Goal: Information Seeking & Learning: Check status

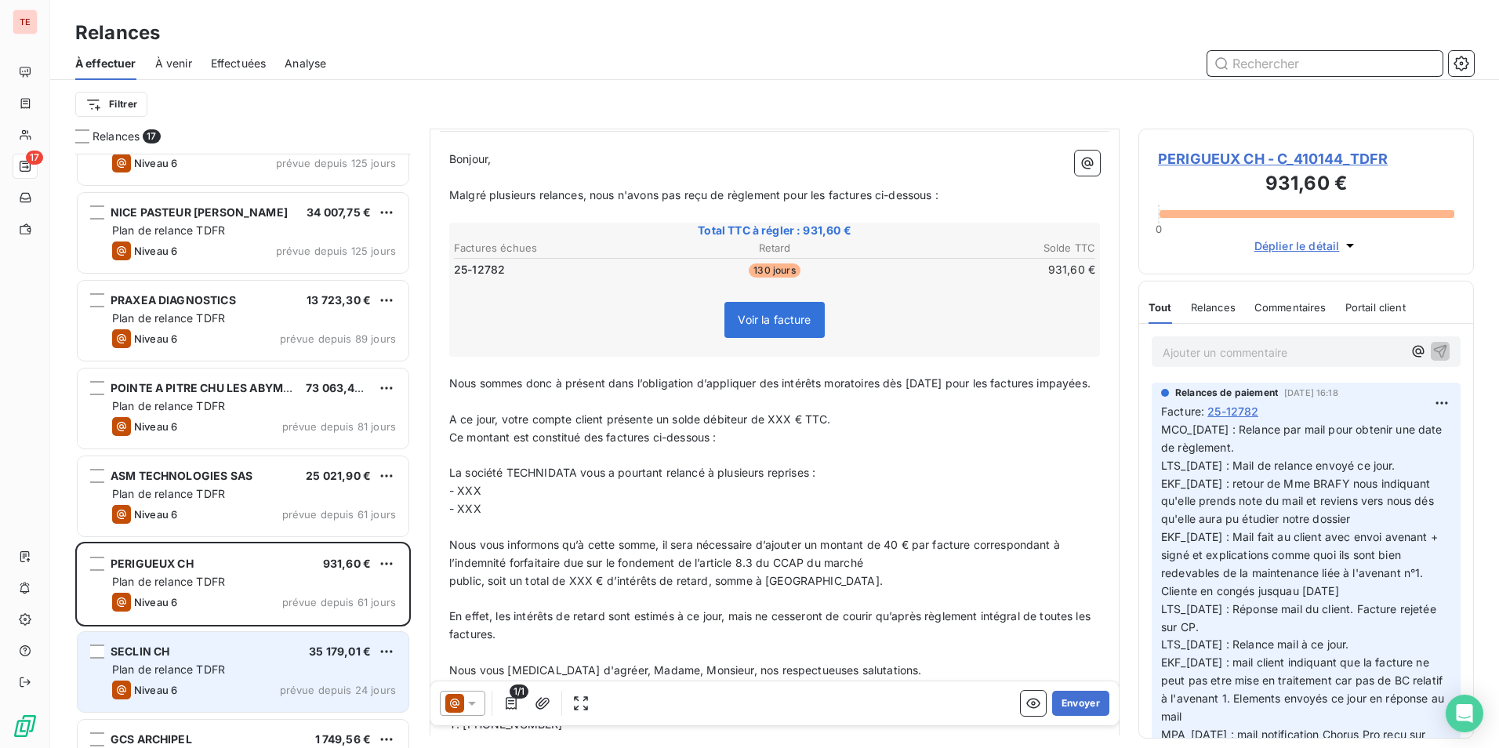
scroll to position [899, 0]
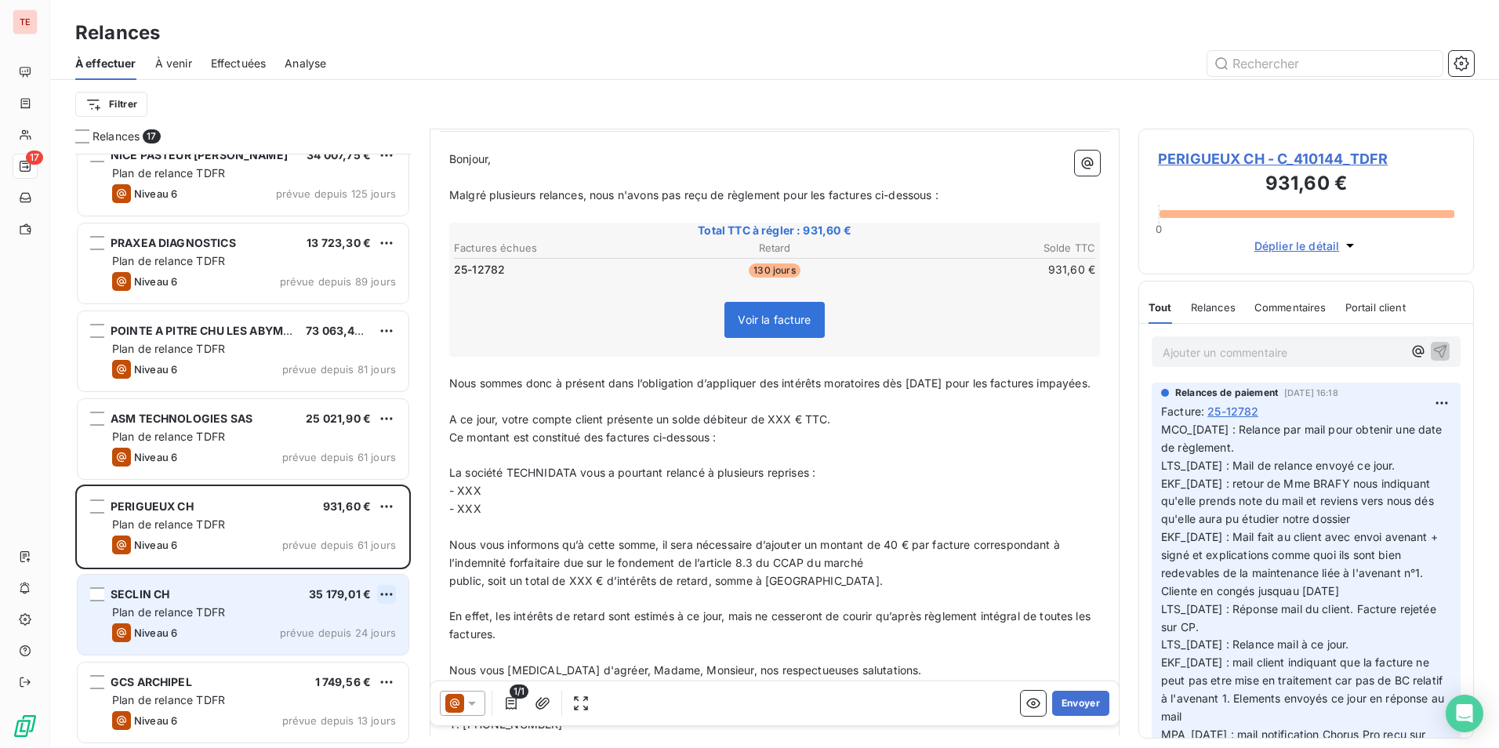
click at [383, 601] on html "TE 17 Relances À effectuer À venir Effectuées Analyse Filtrer Relances 17 AMIEN…" at bounding box center [749, 374] width 1499 height 748
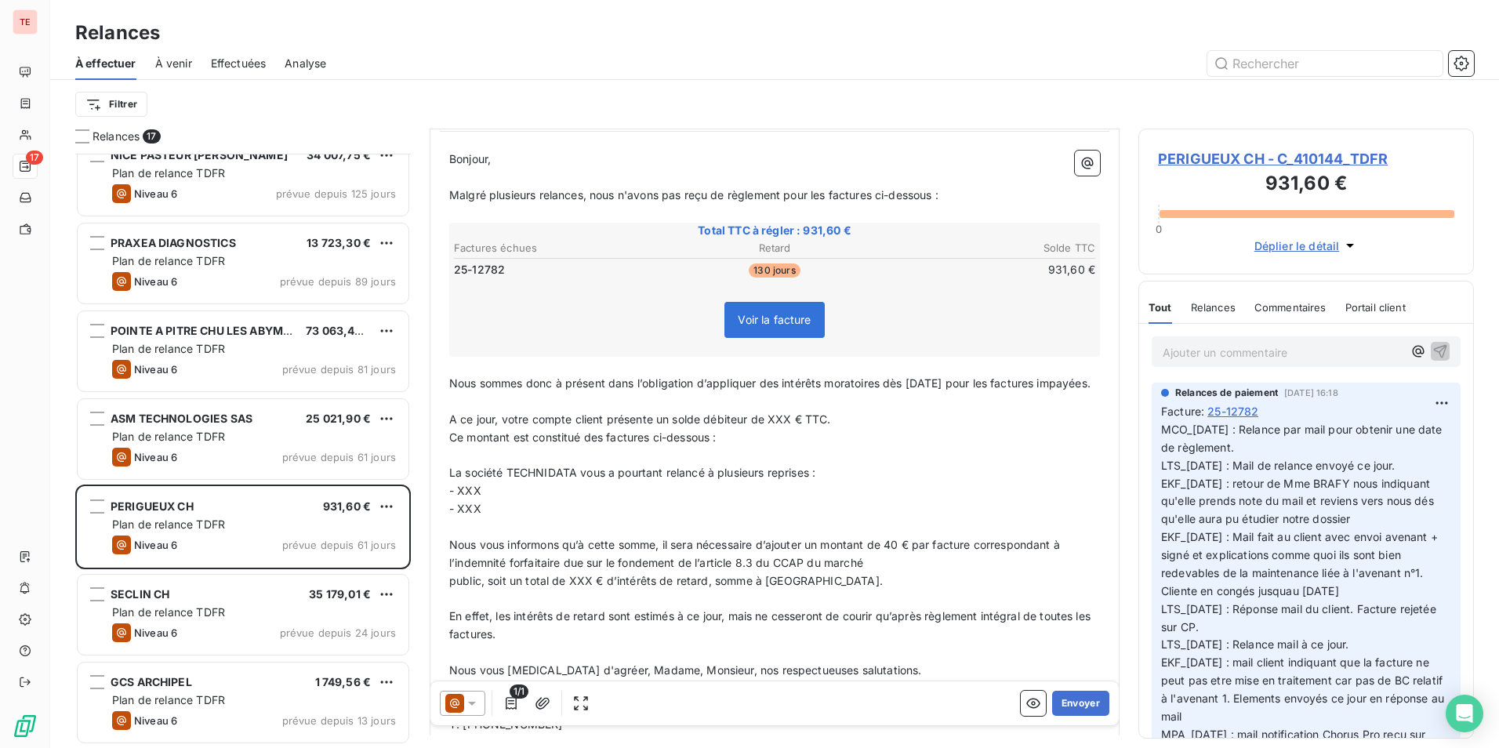
click at [27, 161] on html "TE 17 Relances À effectuer À venir Effectuées Analyse Filtrer Relances 17 AMIEN…" at bounding box center [749, 374] width 1499 height 748
click at [996, 72] on div at bounding box center [909, 63] width 1129 height 25
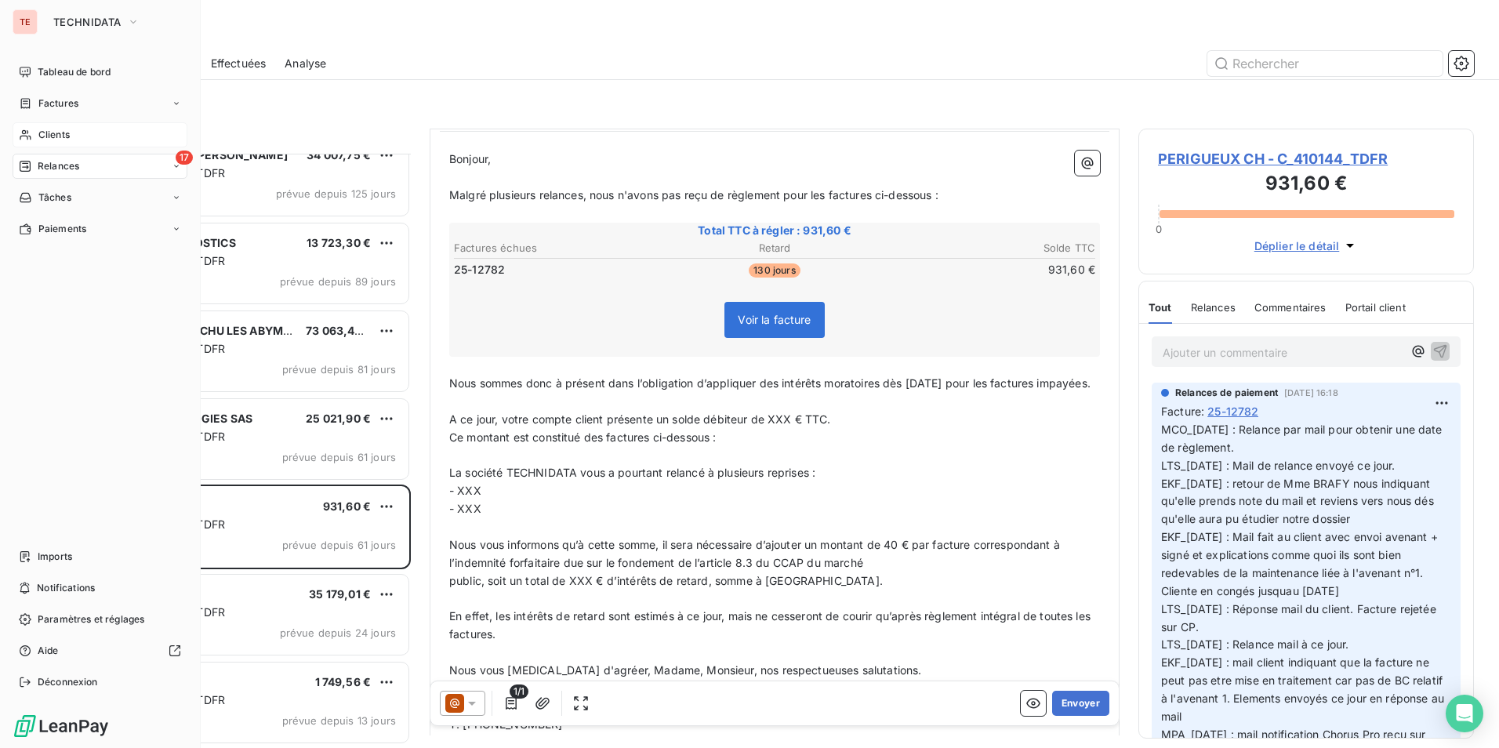
click at [75, 131] on div "Clients" at bounding box center [100, 134] width 175 height 25
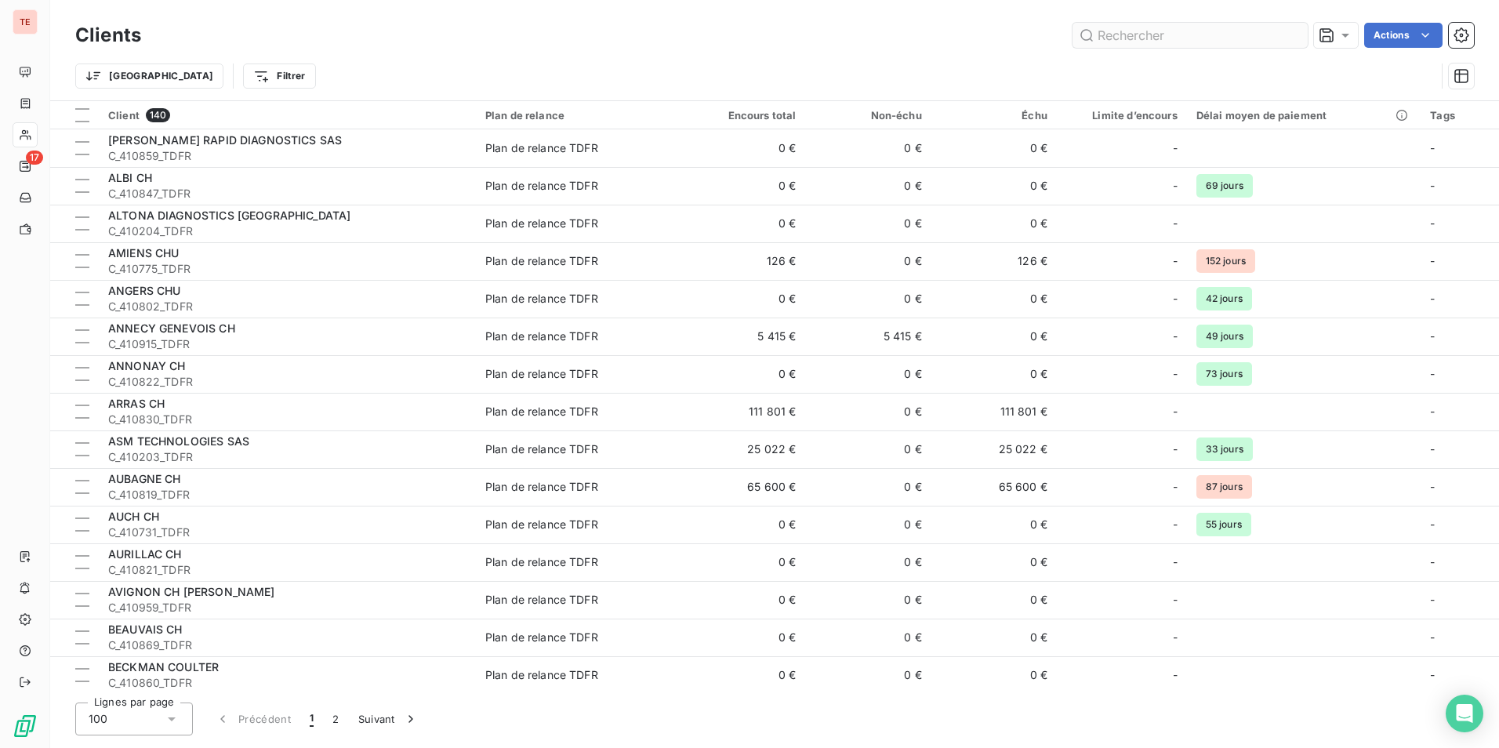
click at [1181, 38] on input "text" at bounding box center [1190, 35] width 235 height 25
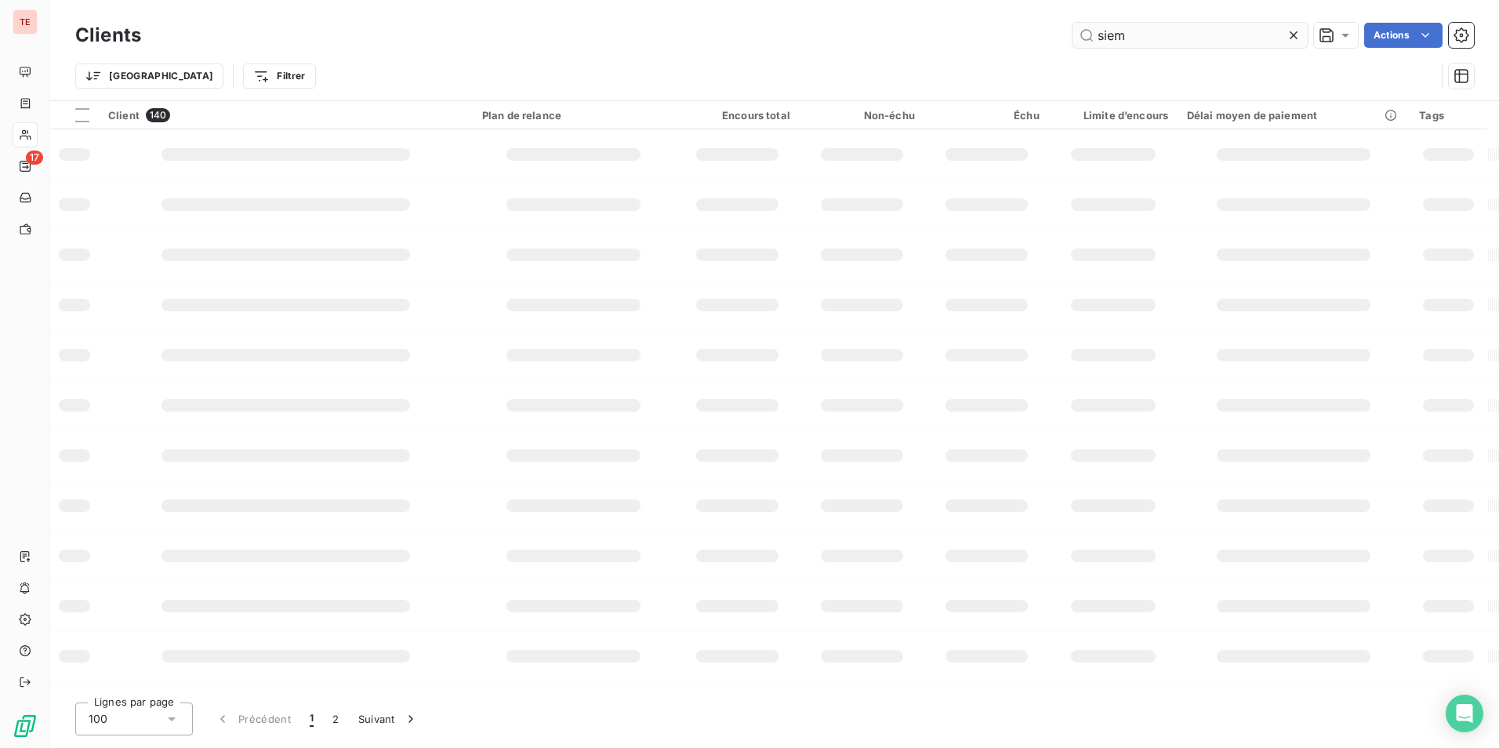
type input "sieme"
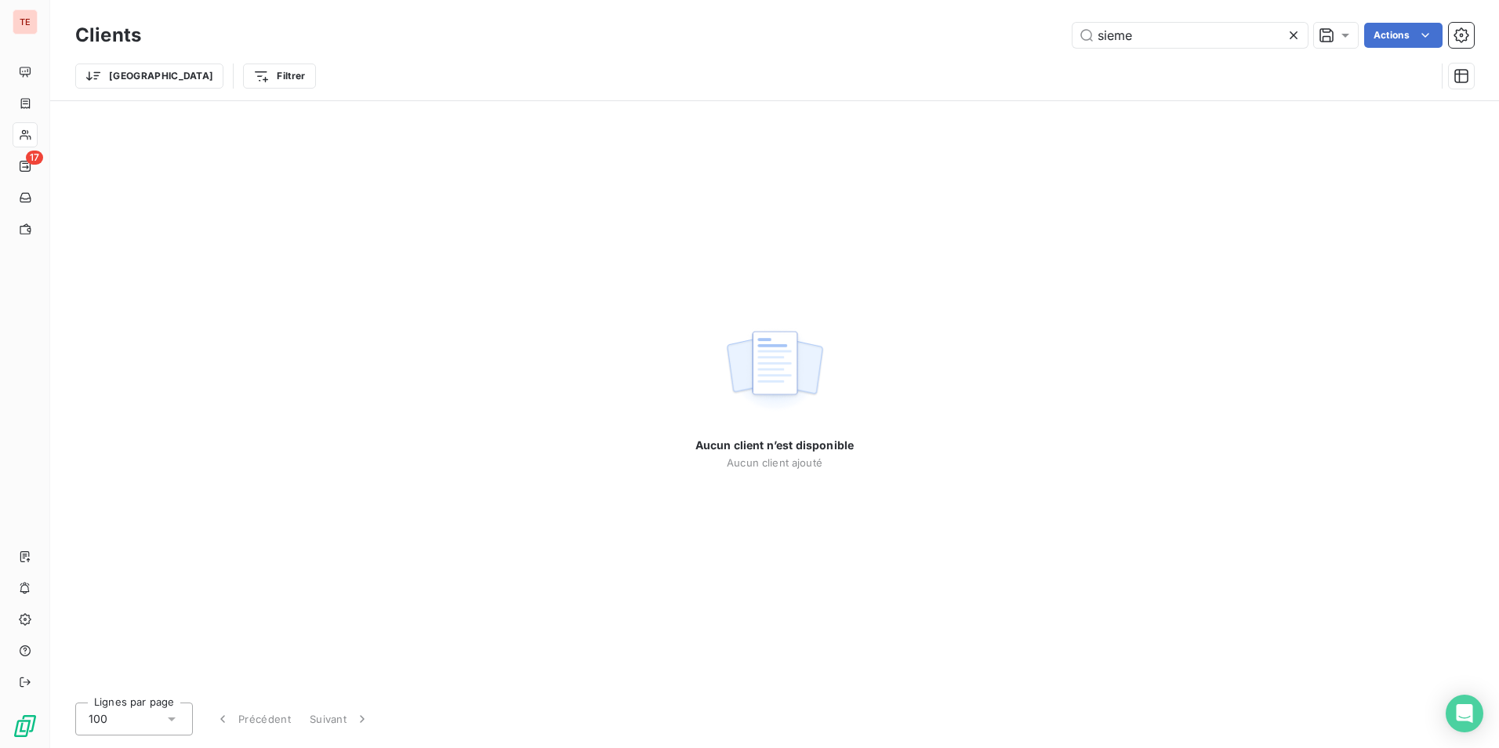
drag, startPoint x: 1030, startPoint y: 37, endPoint x: 1011, endPoint y: 38, distance: 18.8
click at [1012, 38] on div "sieme Actions" at bounding box center [817, 35] width 1314 height 25
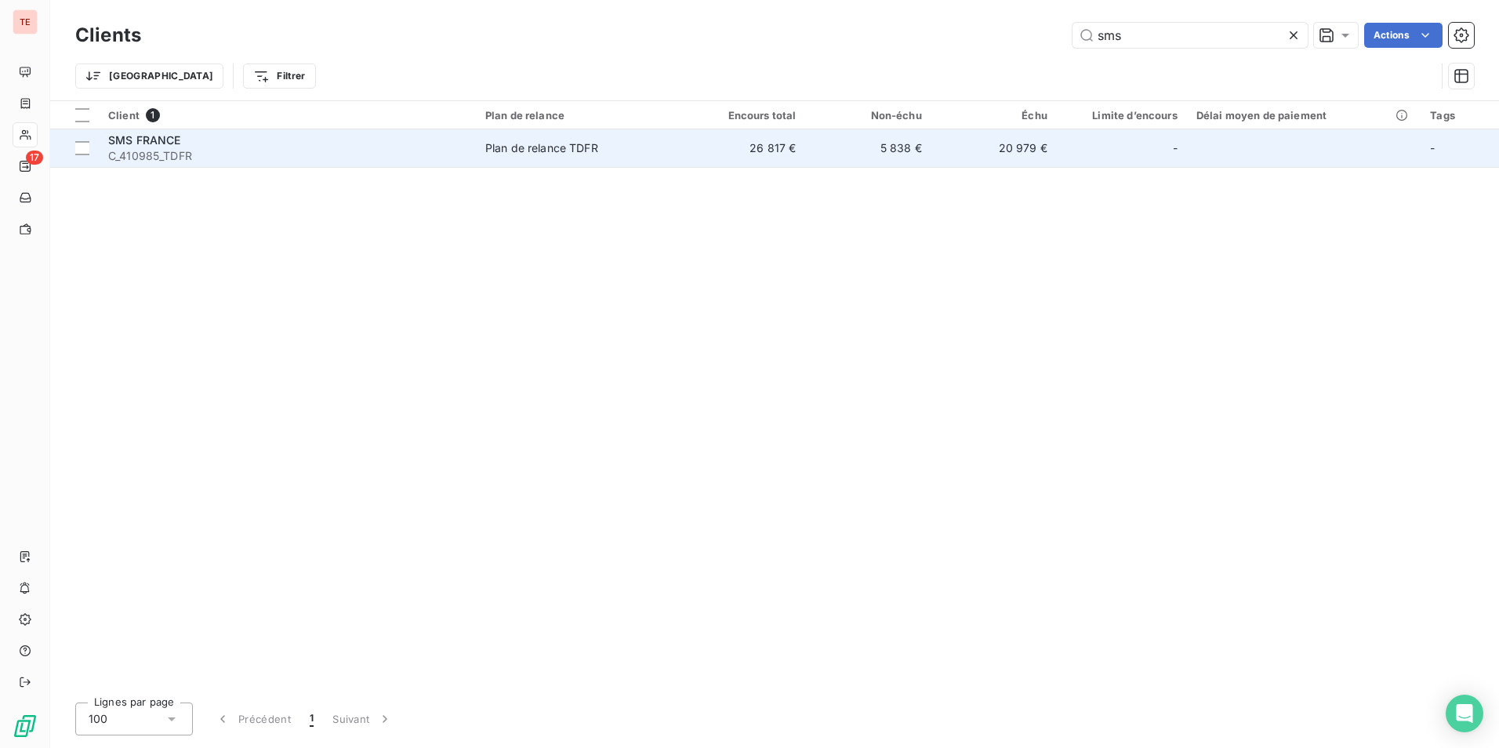
type input "sms"
click at [303, 148] on span "C_410985_TDFR" at bounding box center [287, 156] width 358 height 16
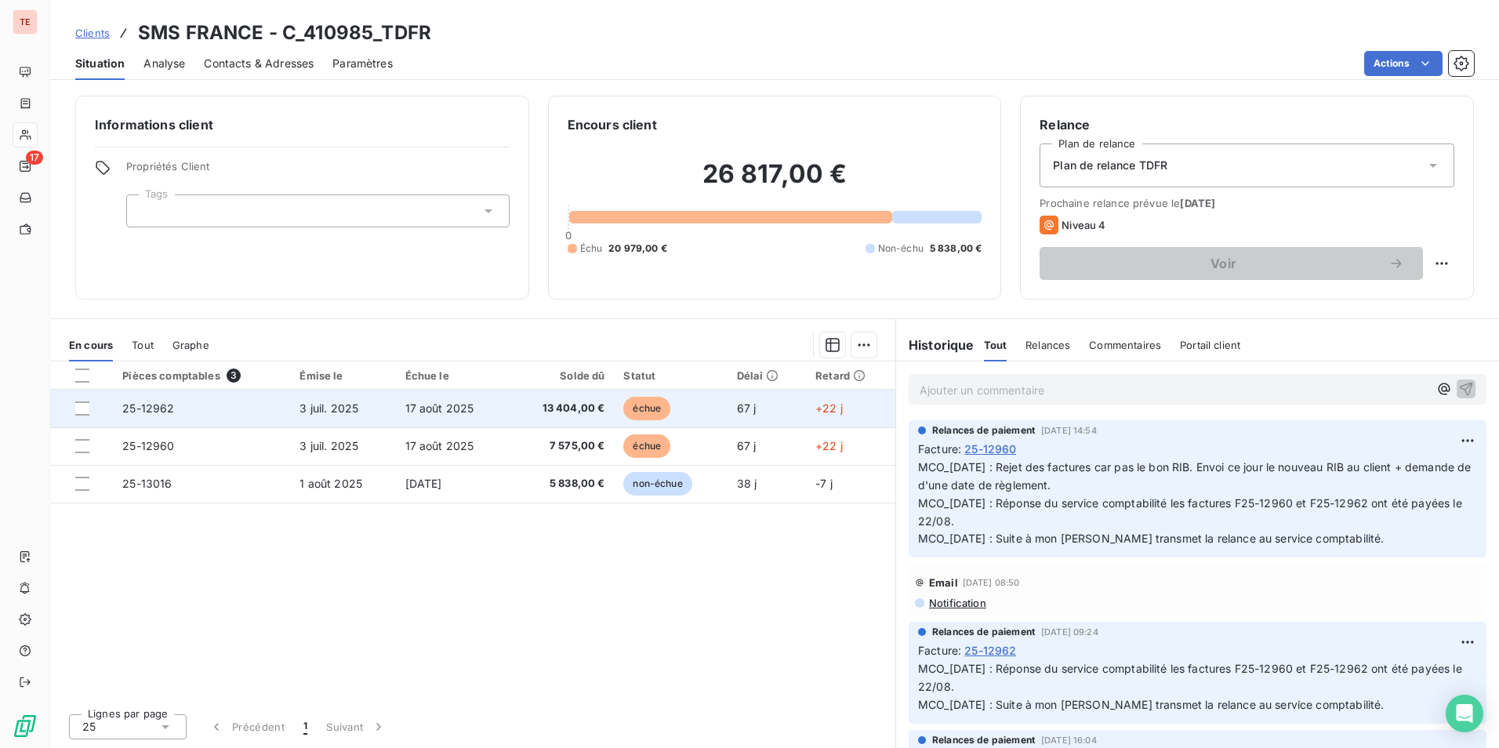
click at [471, 412] on span "17 août 2025" at bounding box center [439, 407] width 69 height 13
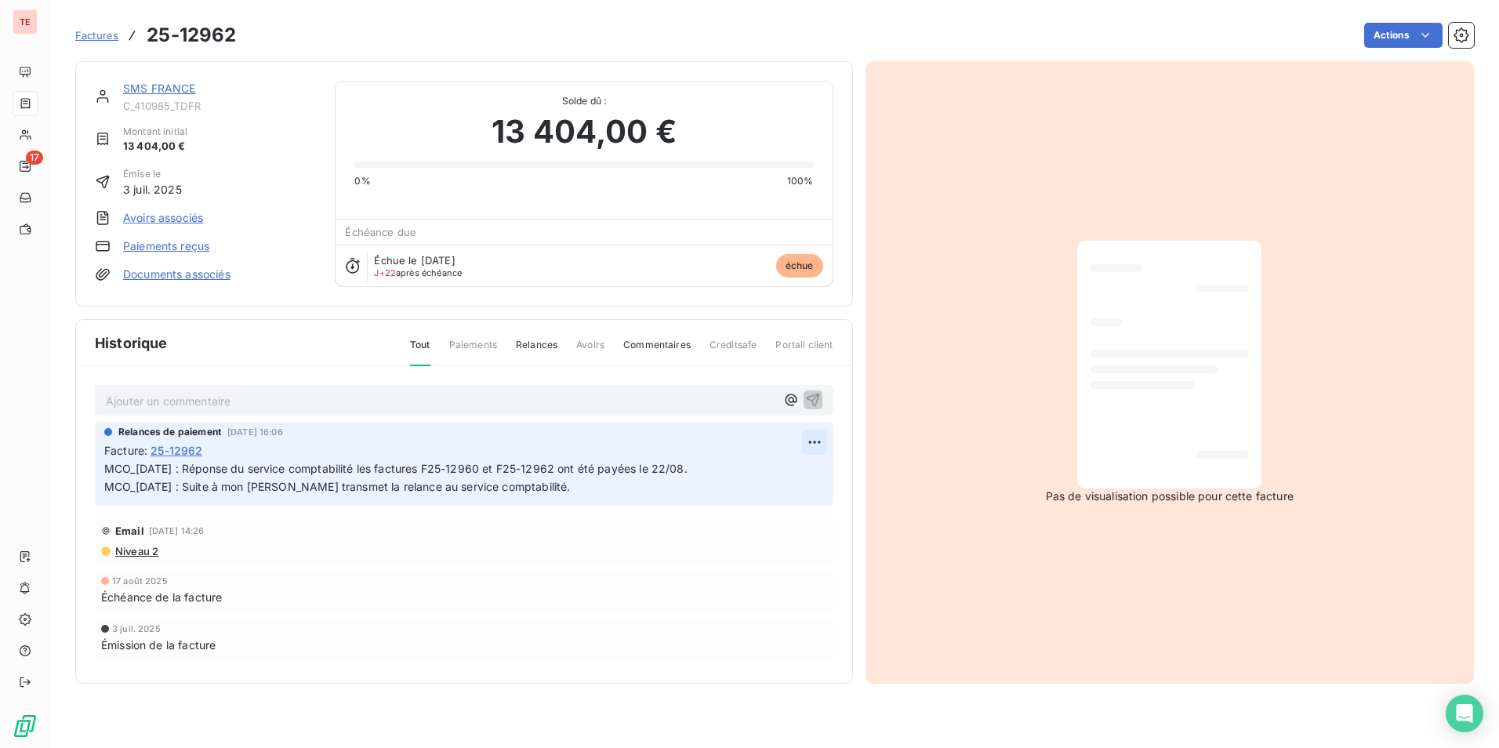
click at [816, 445] on html "TE 17 Factures [PHONE_NUMBER] Actions SMS FRANCE C_410985_TDFR Montant initial …" at bounding box center [749, 374] width 1499 height 748
drag, startPoint x: 790, startPoint y: 477, endPoint x: 779, endPoint y: 479, distance: 11.2
click at [790, 477] on div "Editer" at bounding box center [777, 476] width 88 height 25
click at [105, 470] on span "MCO_[DATE] : Réponse du service comptabilité les factures F25-12960 et F25-1296…" at bounding box center [395, 477] width 583 height 31
click at [166, 86] on link "SMS FRANCE" at bounding box center [159, 88] width 73 height 13
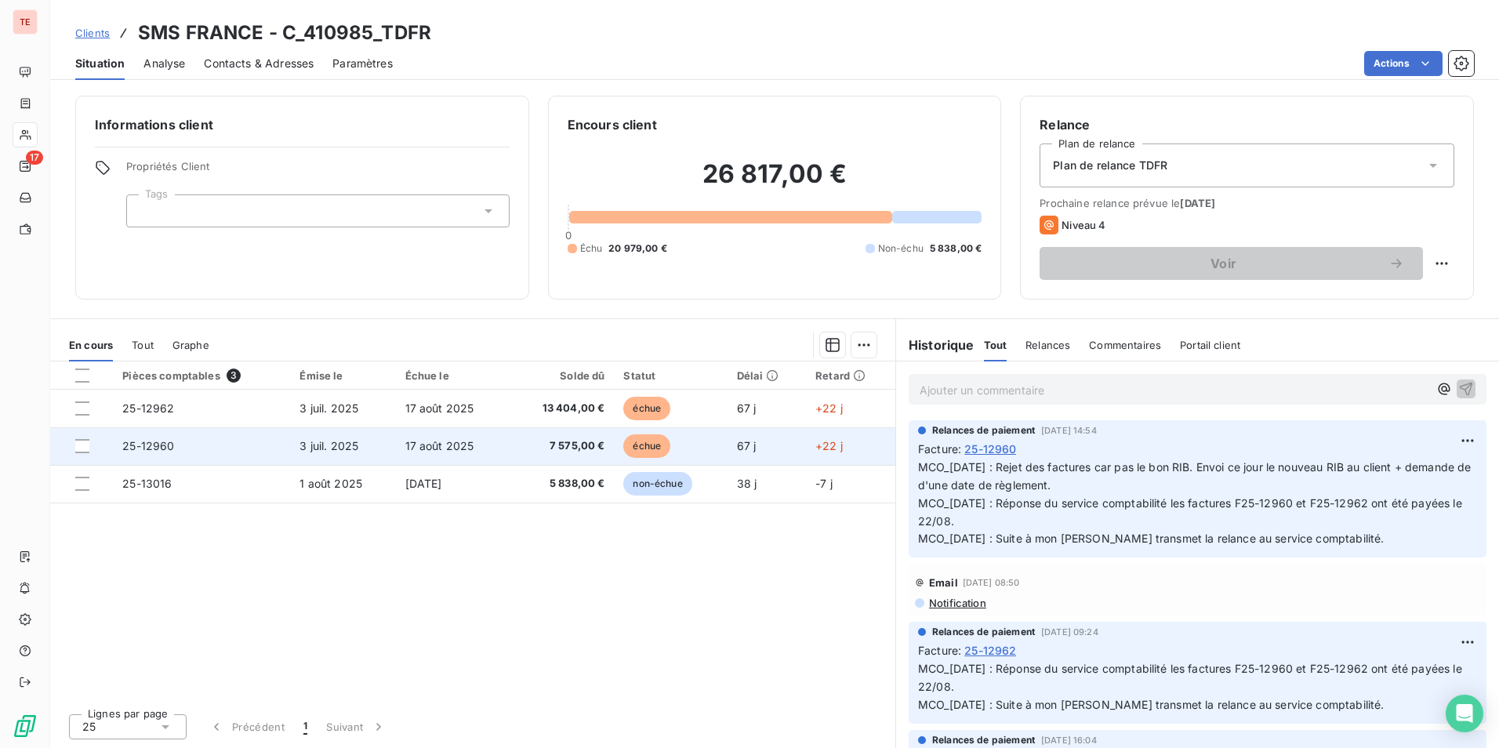
click at [408, 448] on span "17 août 2025" at bounding box center [439, 445] width 69 height 13
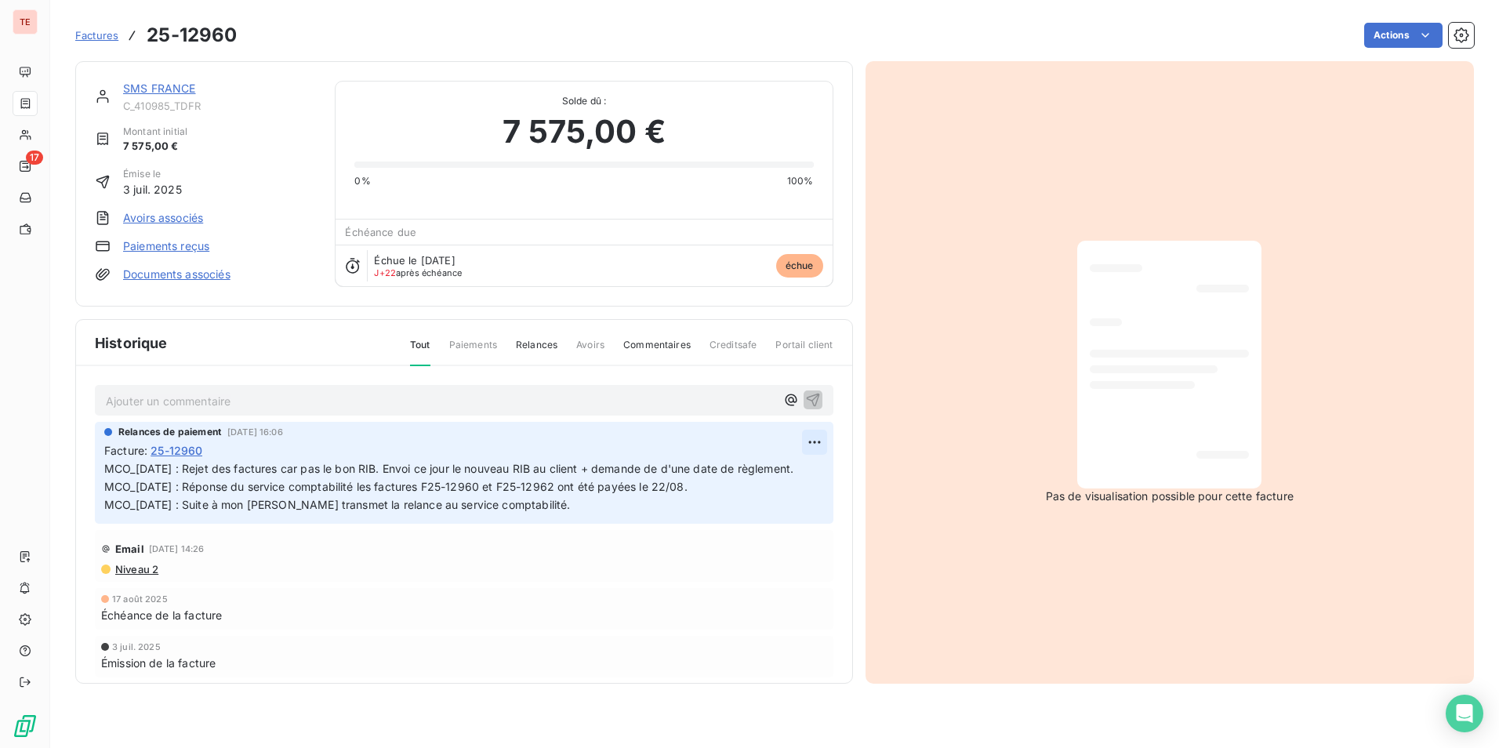
click at [805, 435] on html "TE 17 Factures [PHONE_NUMBER] Actions SMS FRANCE C_410985_TDFR Montant initial …" at bounding box center [749, 374] width 1499 height 748
drag, startPoint x: 775, startPoint y: 479, endPoint x: 418, endPoint y: 495, distance: 357.9
click at [775, 479] on div "Editer" at bounding box center [765, 476] width 88 height 25
click at [106, 468] on span "MCO_[DATE] : Rejet des factures car pas le bon RIB. Envoi ce jour le nouveau RI…" at bounding box center [448, 486] width 689 height 49
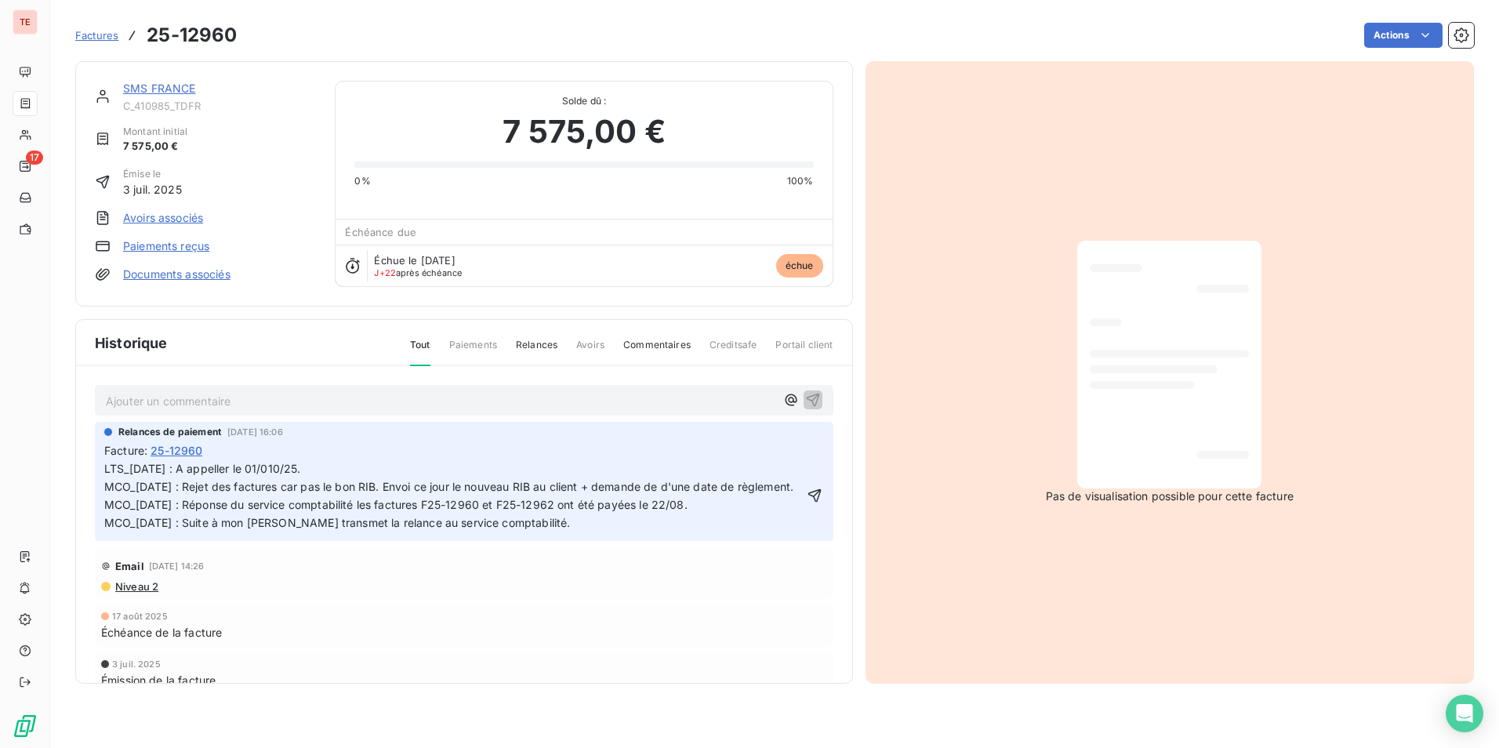
click at [234, 467] on span "LTS_[DATE] : A appeller le 01/010/25. MCO_[DATE] : Rejet des factures car pas l…" at bounding box center [448, 495] width 689 height 67
click at [797, 445] on html "TE 17 Factures [PHONE_NUMBER] Actions SMS FRANCE C_410985_TDFR Montant initial …" at bounding box center [749, 374] width 1499 height 748
click at [750, 473] on div "Editer" at bounding box center [765, 476] width 88 height 25
click at [278, 466] on span "LTS_[DATE] : A appeler le 01/010/25. MCO_[DATE] : Rejet des factures car pas le…" at bounding box center [448, 495] width 689 height 67
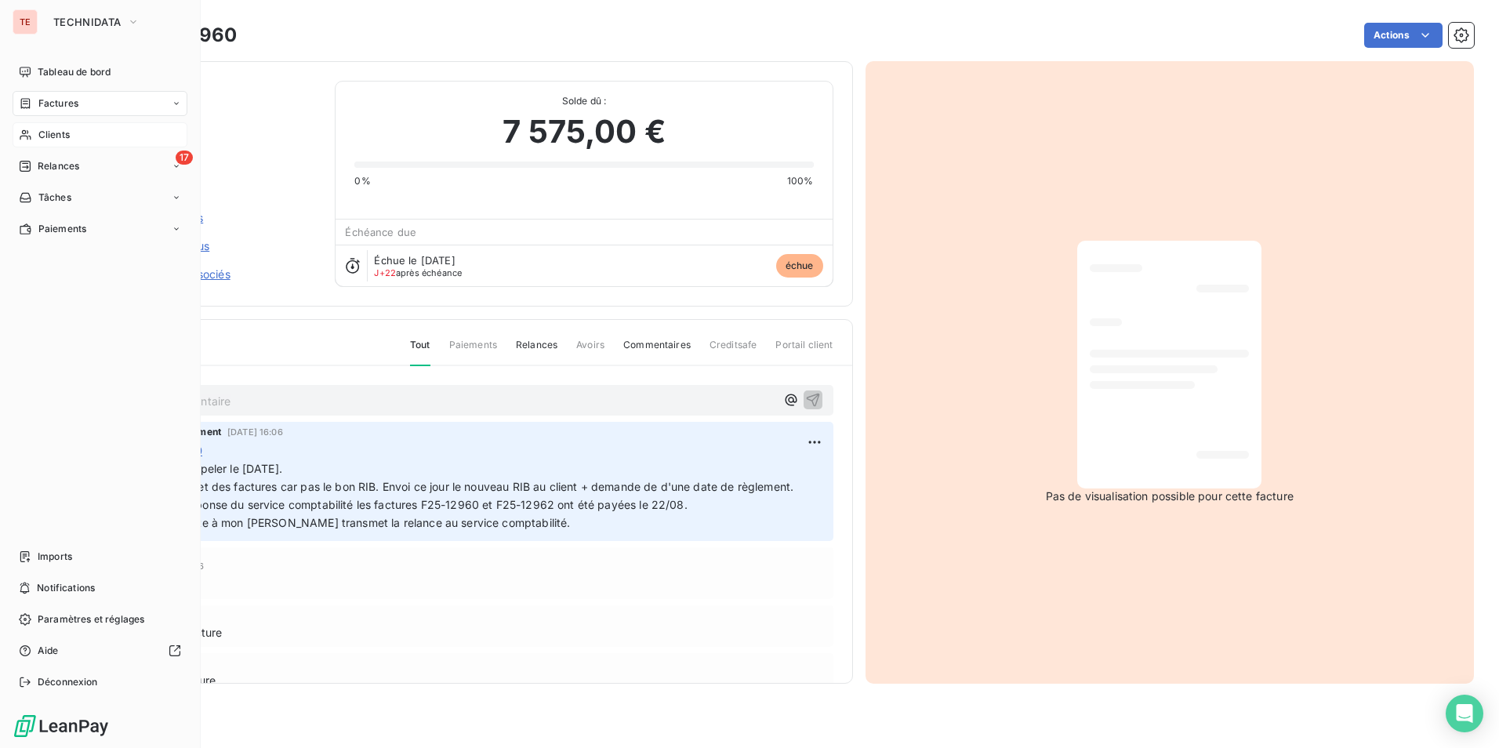
drag, startPoint x: 87, startPoint y: 141, endPoint x: 93, endPoint y: 134, distance: 9.4
click at [87, 142] on div "Clients" at bounding box center [100, 134] width 175 height 25
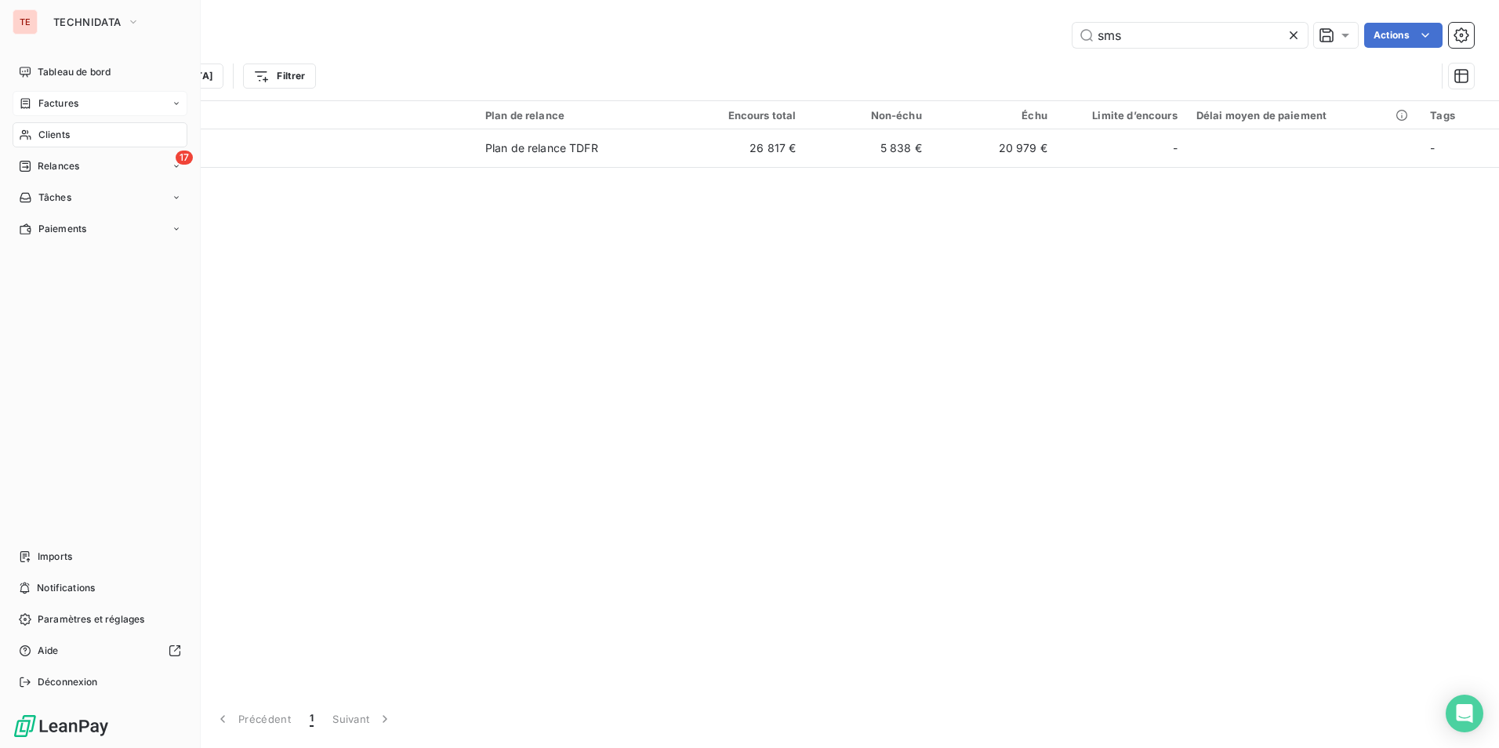
click at [53, 104] on span "Factures" at bounding box center [58, 103] width 40 height 14
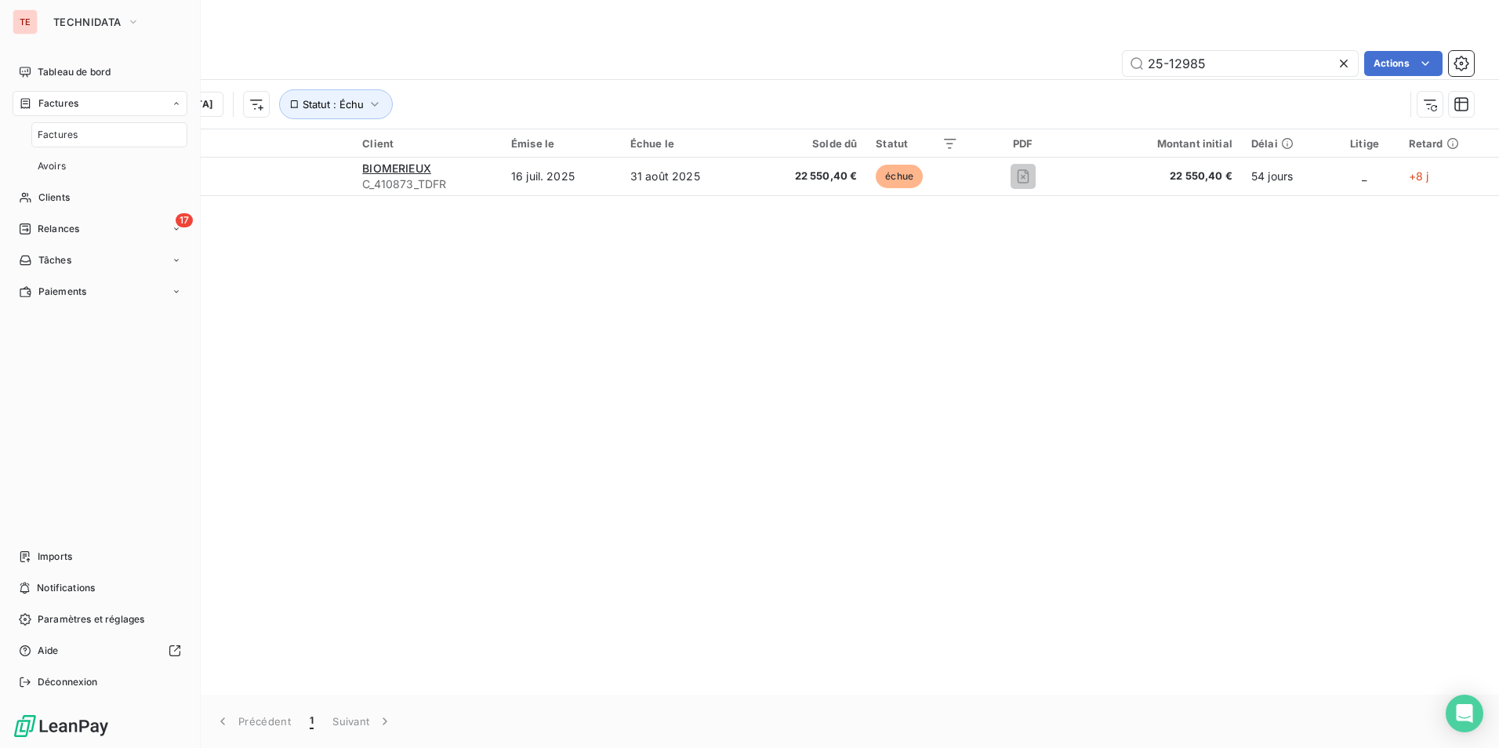
click at [88, 100] on div "Factures" at bounding box center [100, 103] width 175 height 25
click at [87, 103] on div "Factures" at bounding box center [100, 103] width 175 height 25
click at [125, 133] on div "Factures" at bounding box center [109, 134] width 156 height 25
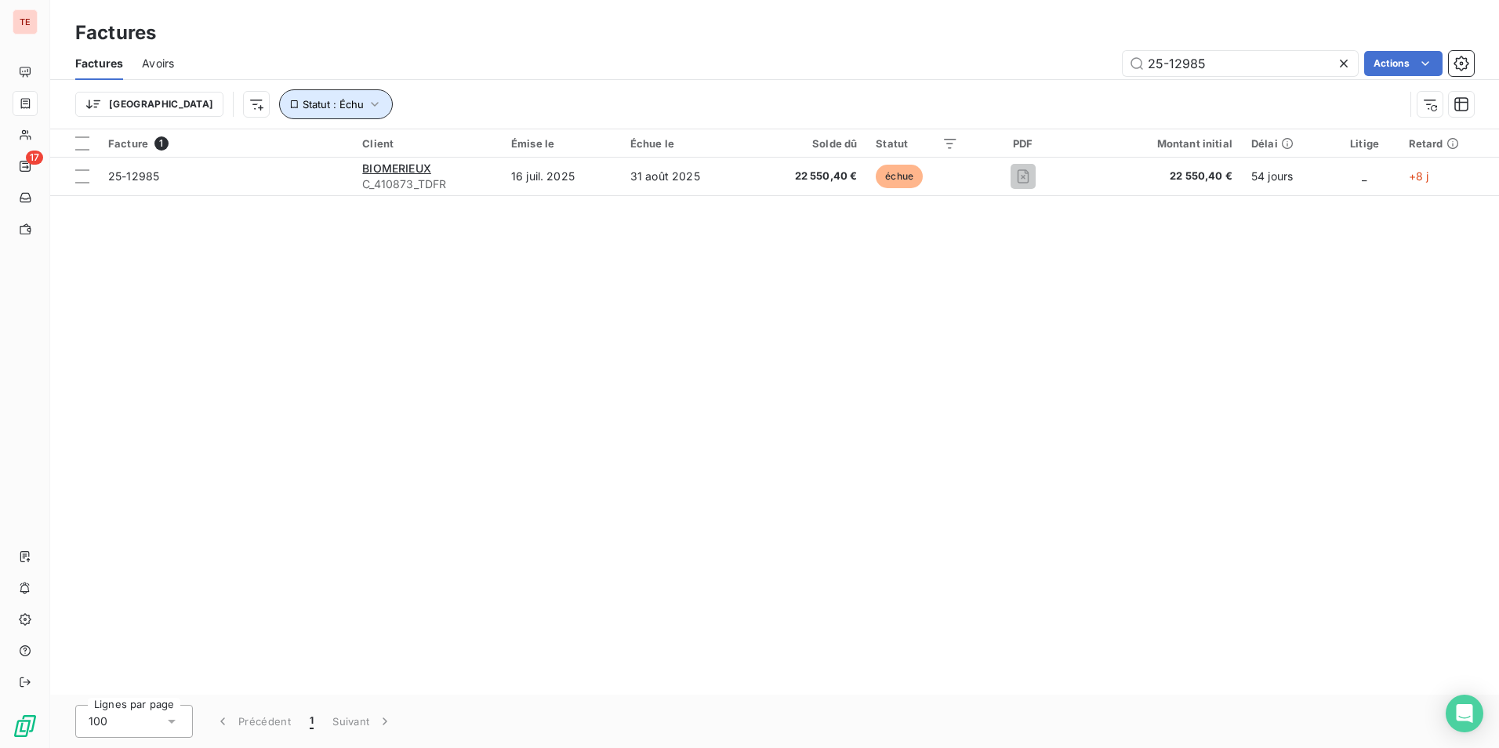
click at [303, 100] on span "Statut : Échu" at bounding box center [333, 104] width 61 height 13
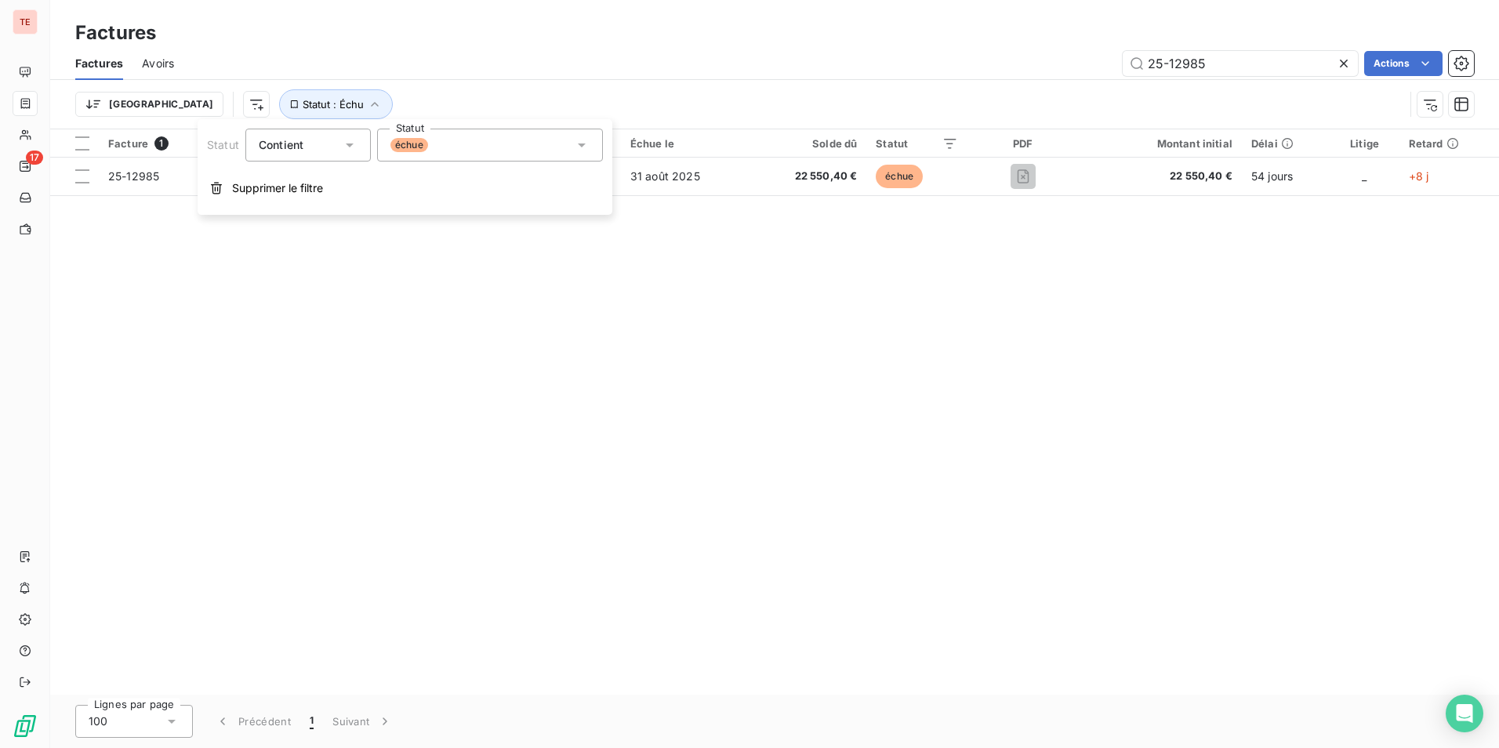
click at [451, 140] on div "échue" at bounding box center [490, 145] width 226 height 33
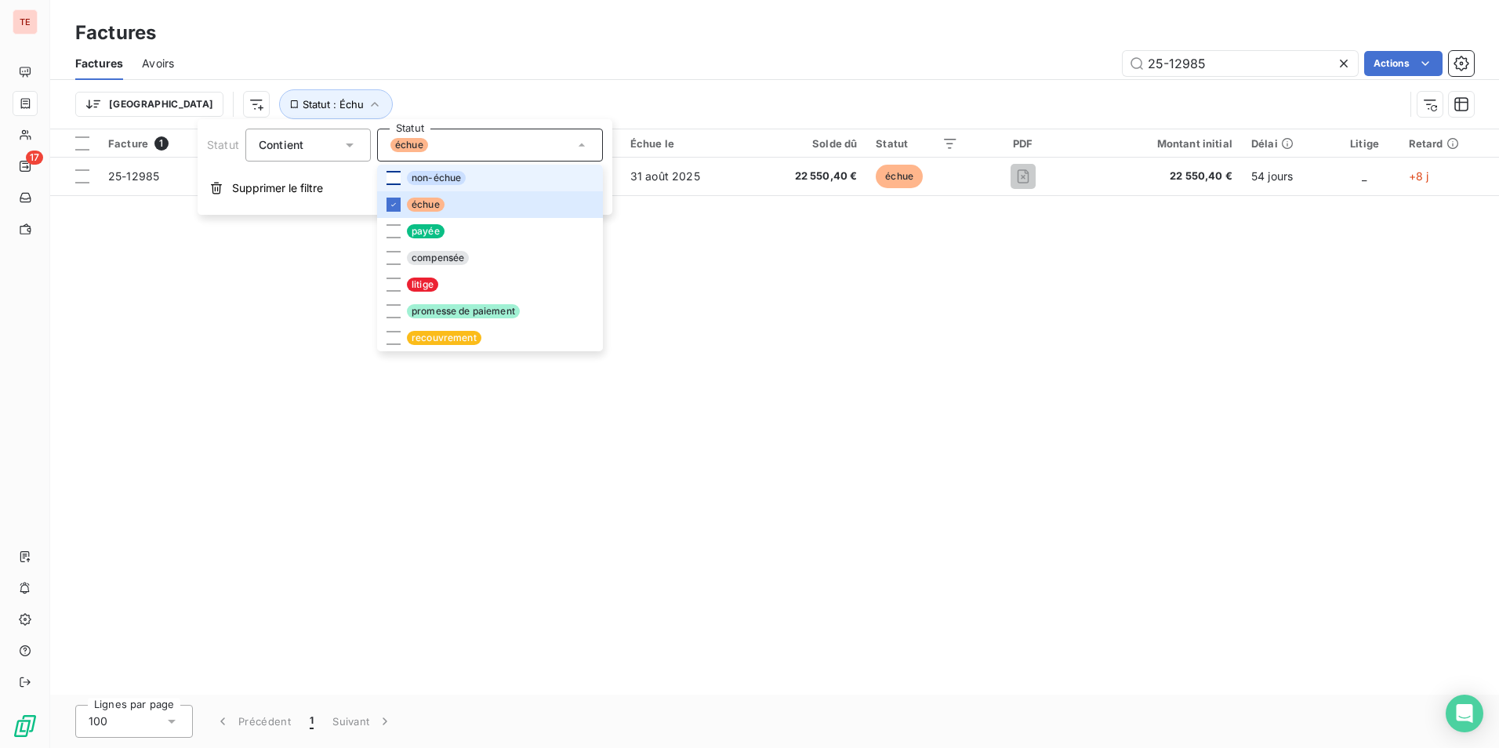
click at [387, 176] on div at bounding box center [394, 178] width 14 height 14
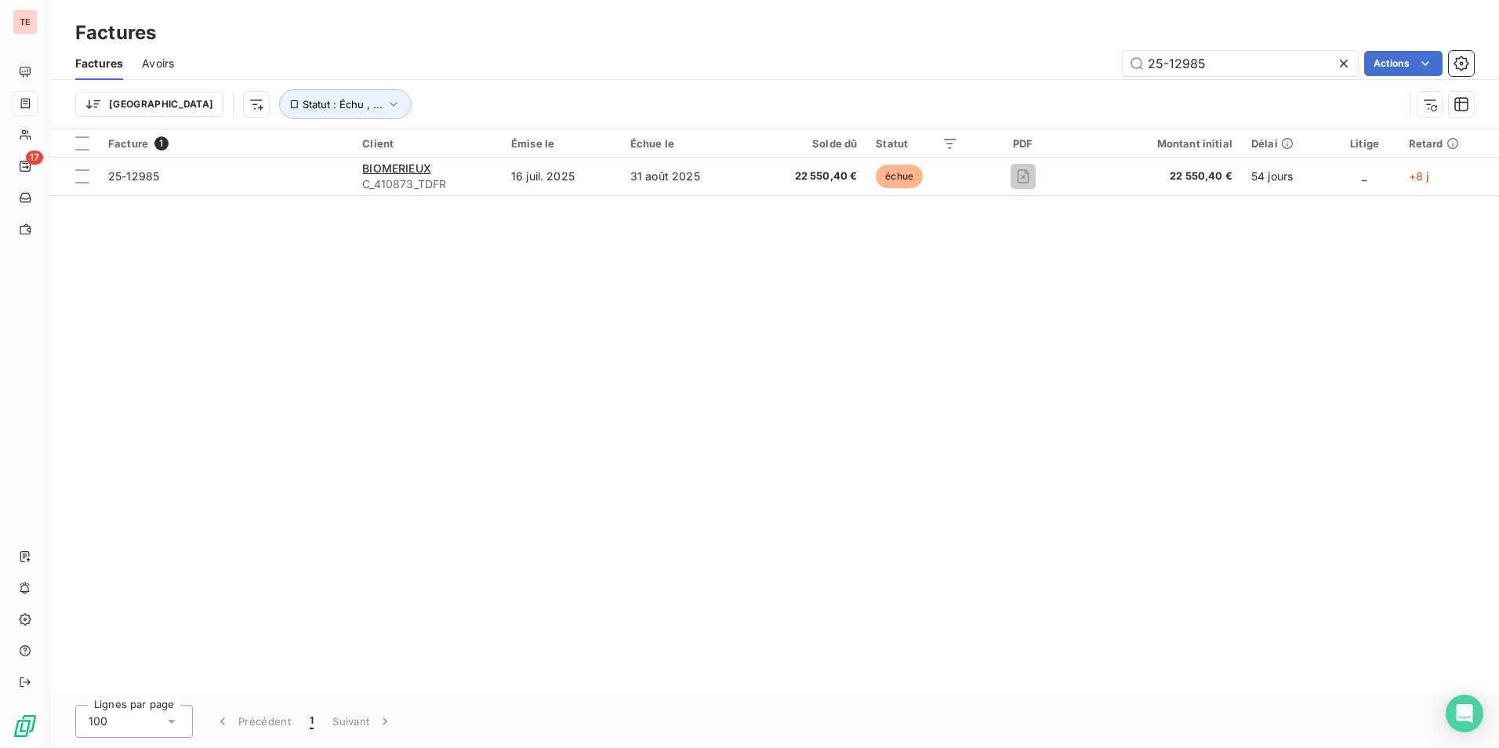
click at [1338, 67] on icon at bounding box center [1344, 64] width 16 height 16
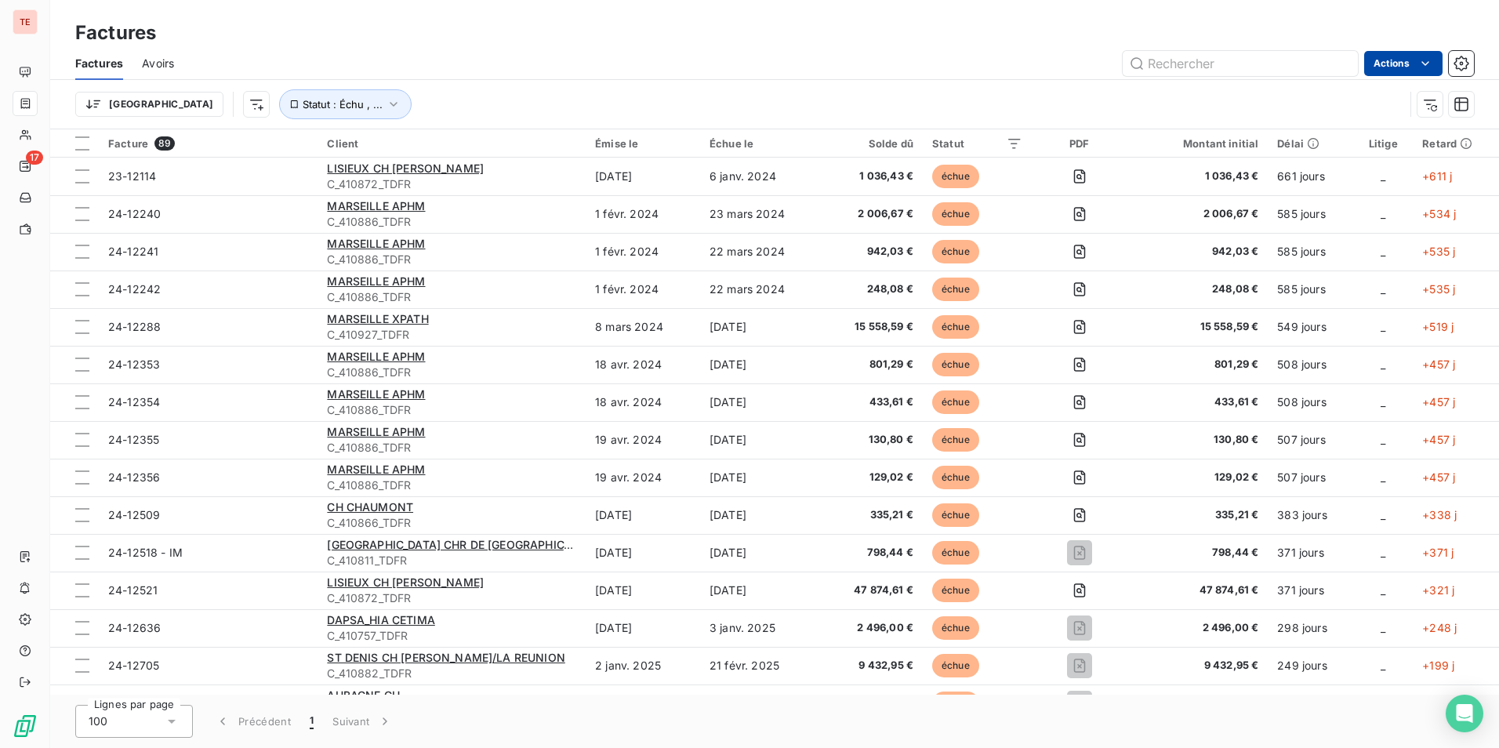
click at [1385, 62] on html "TE 17 Factures Factures Avoirs Actions Trier Statut : Échu , ... Facture 89 Cli…" at bounding box center [749, 374] width 1499 height 748
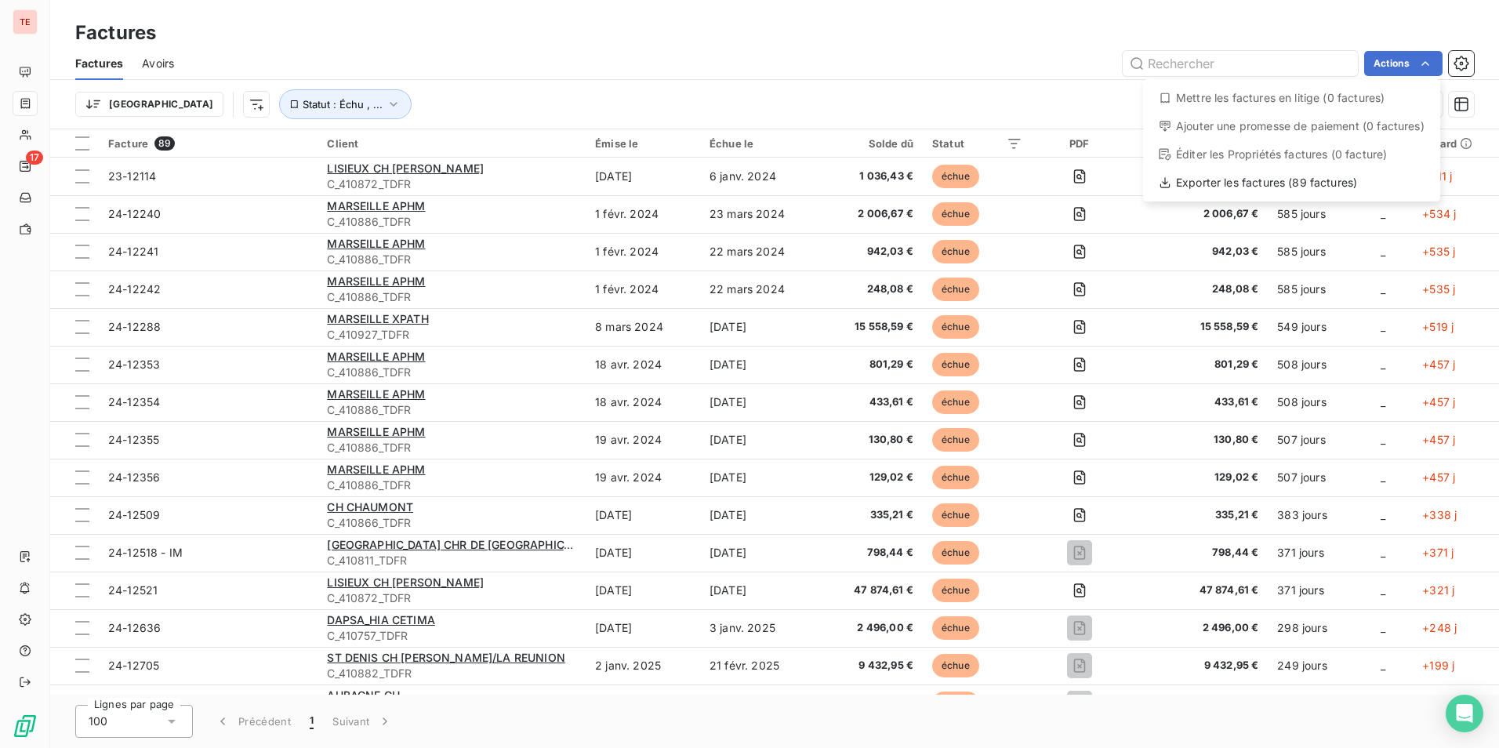
click at [527, 35] on html "TE 17 Factures Factures Avoirs Actions Mettre les factures en litige (0 facture…" at bounding box center [749, 374] width 1499 height 748
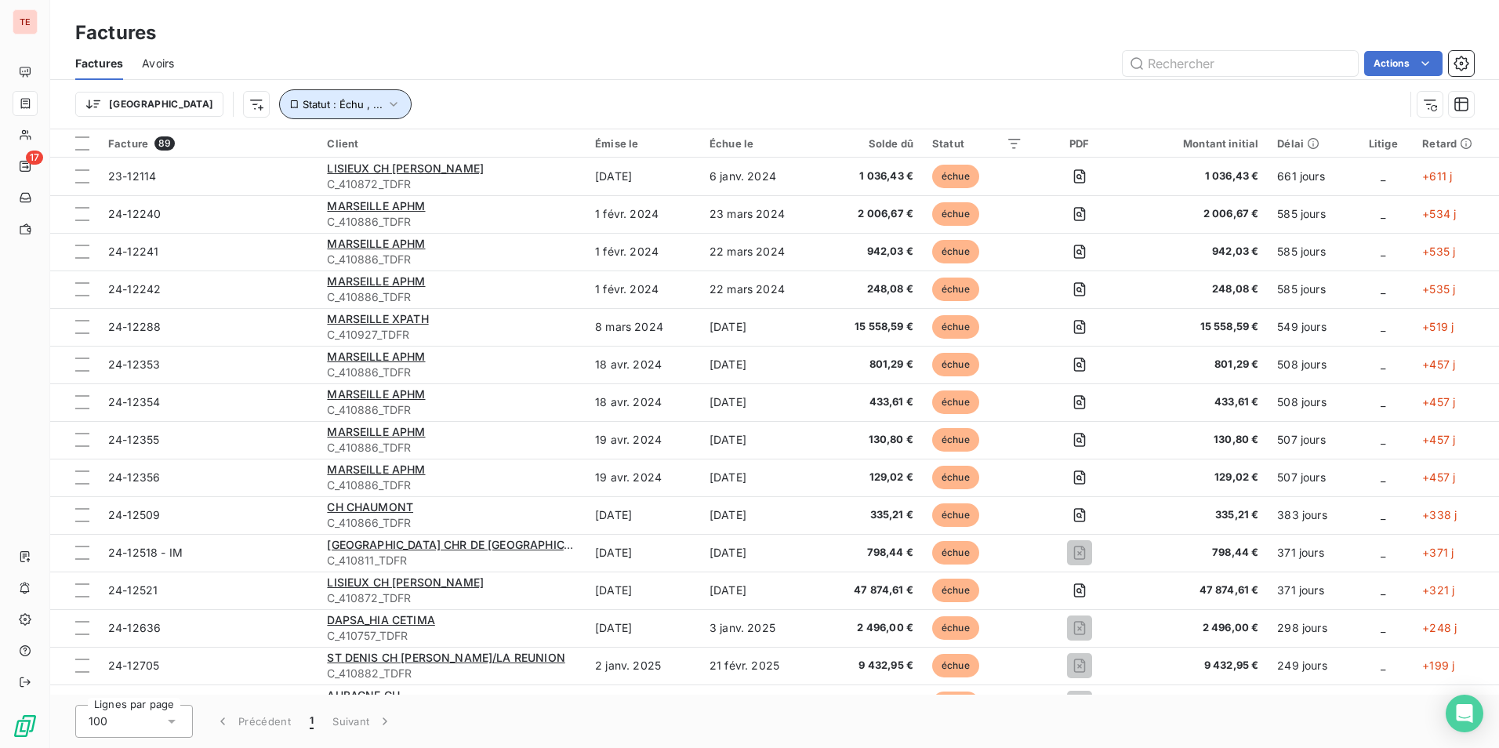
click at [386, 104] on icon "button" at bounding box center [394, 104] width 16 height 16
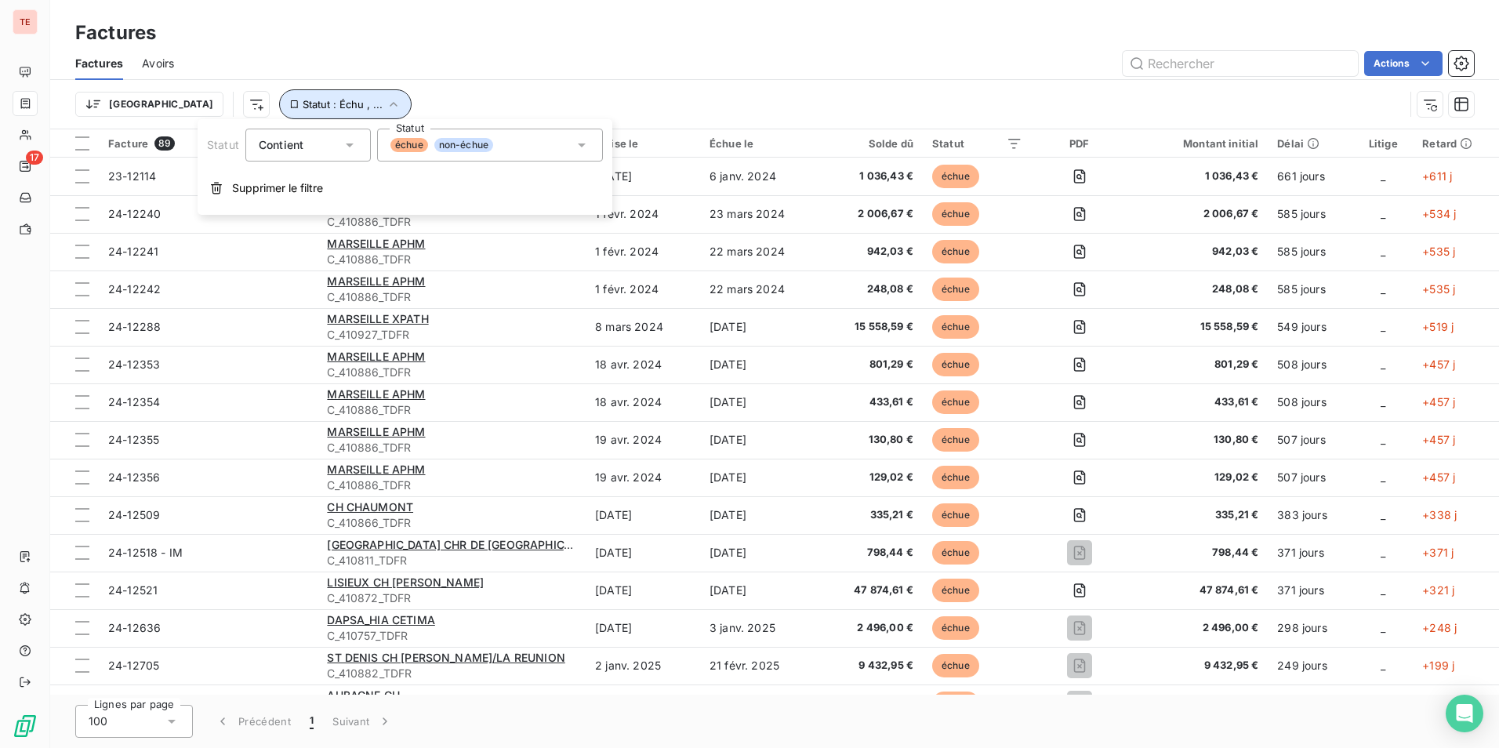
click at [386, 104] on icon "button" at bounding box center [394, 104] width 16 height 16
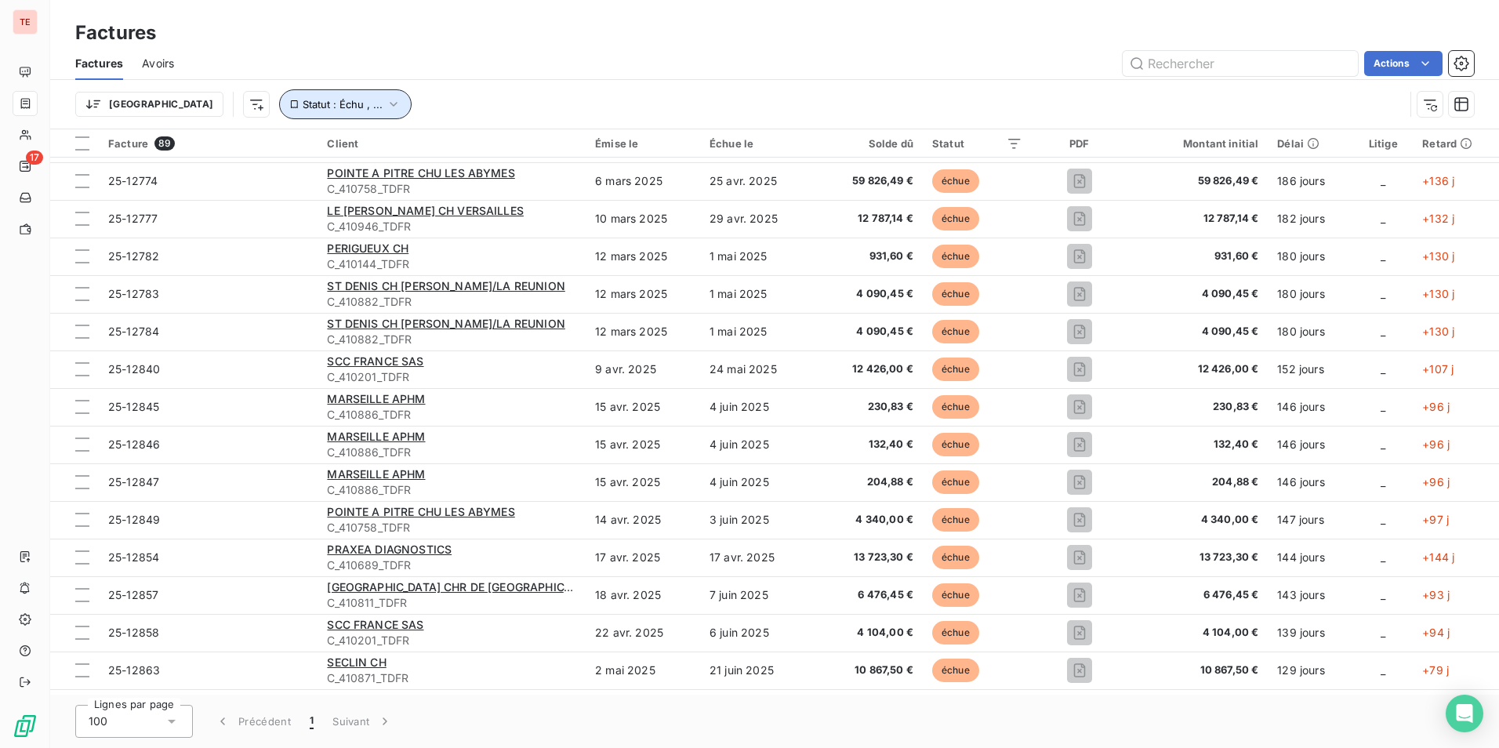
scroll to position [314, 0]
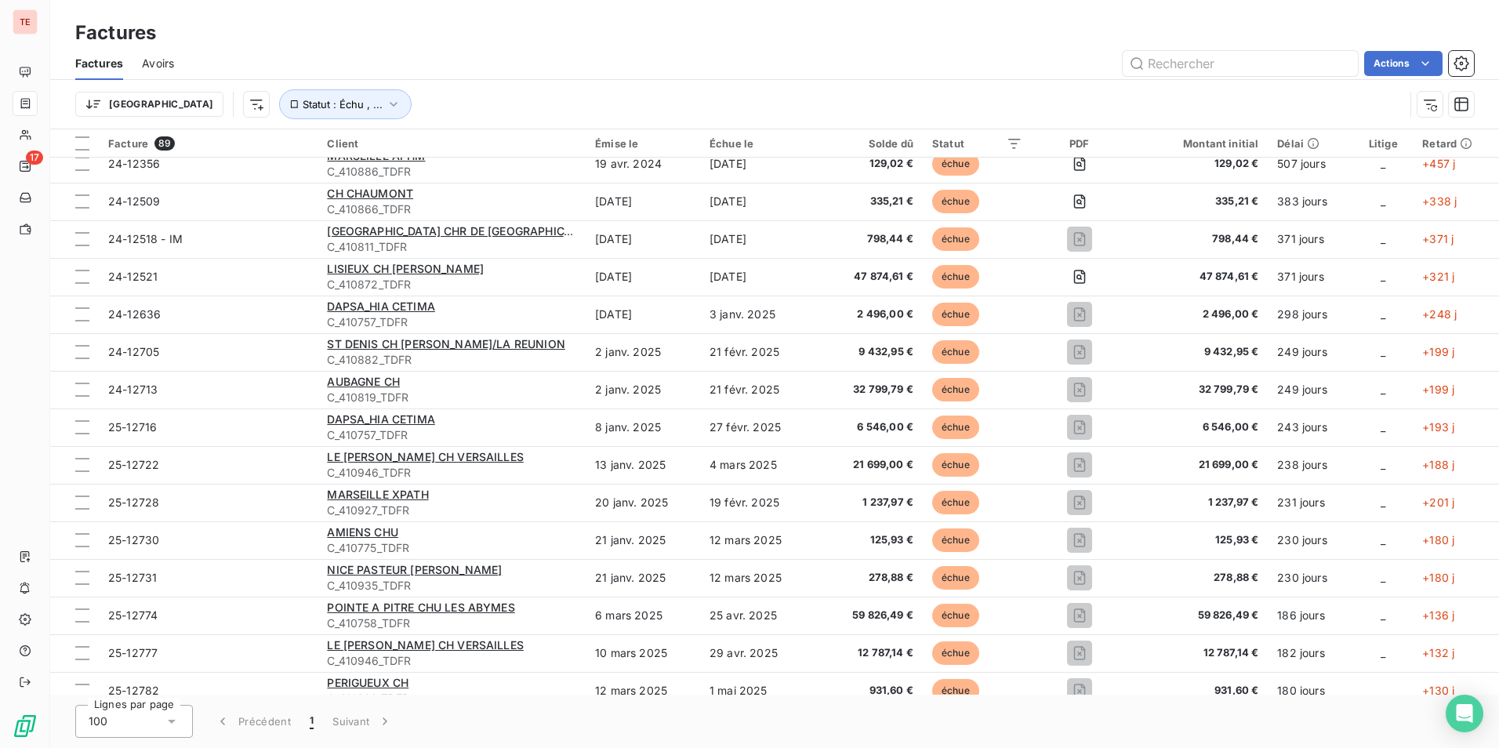
click at [1396, 68] on html "TE 17 Factures Factures Avoirs Actions Trier Statut : Échu , ... Facture 89 Cli…" at bounding box center [749, 374] width 1499 height 748
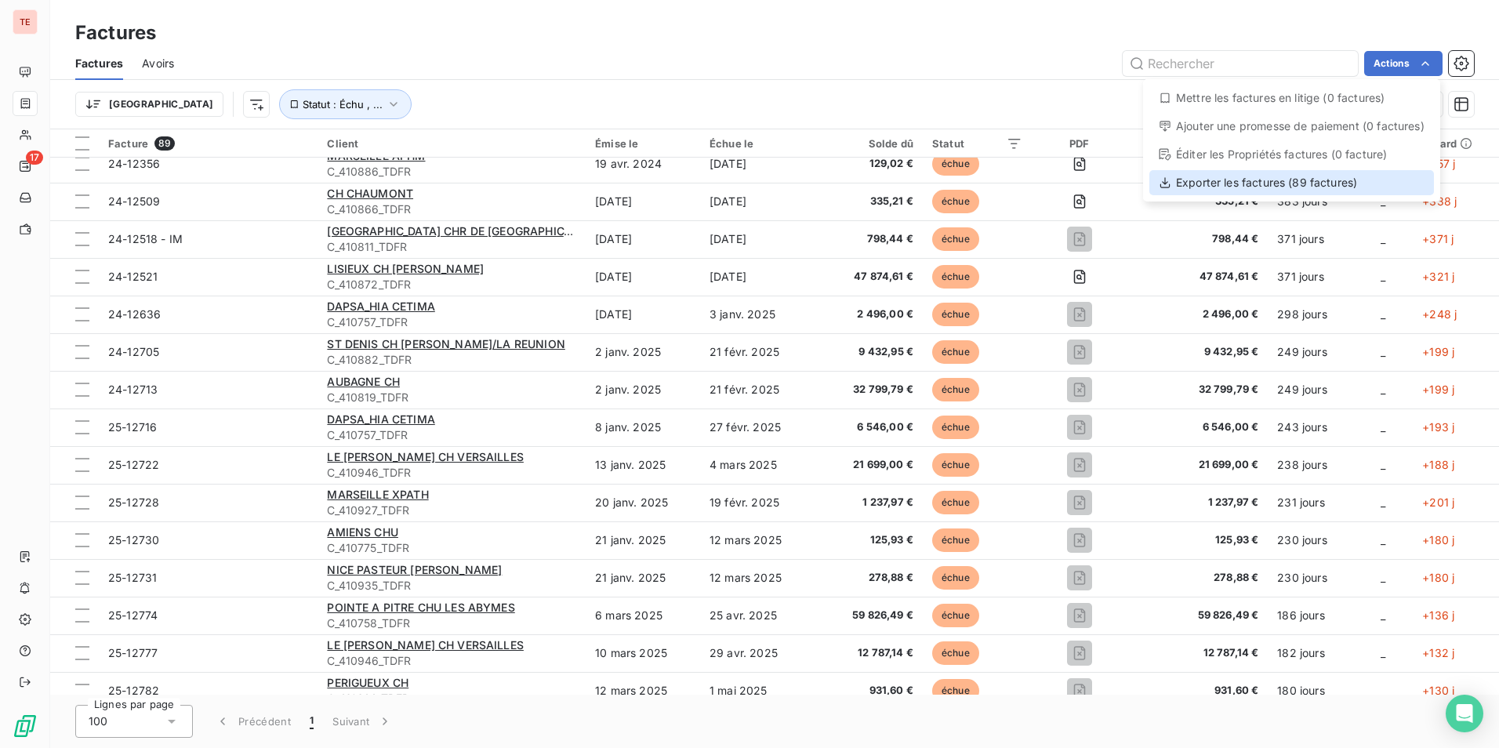
click at [1296, 186] on div "Exporter les factures (89 factures)" at bounding box center [1291, 182] width 285 height 25
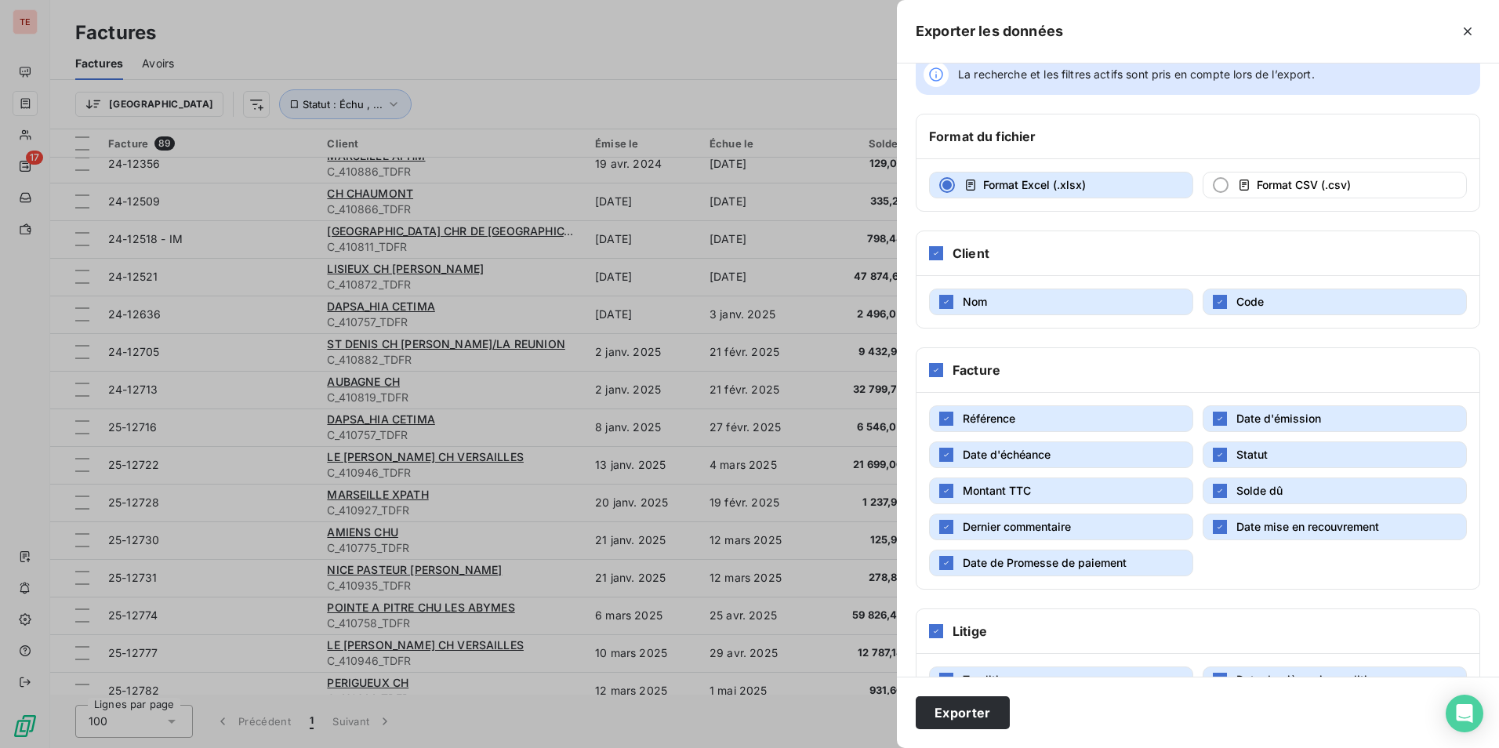
scroll to position [77, 0]
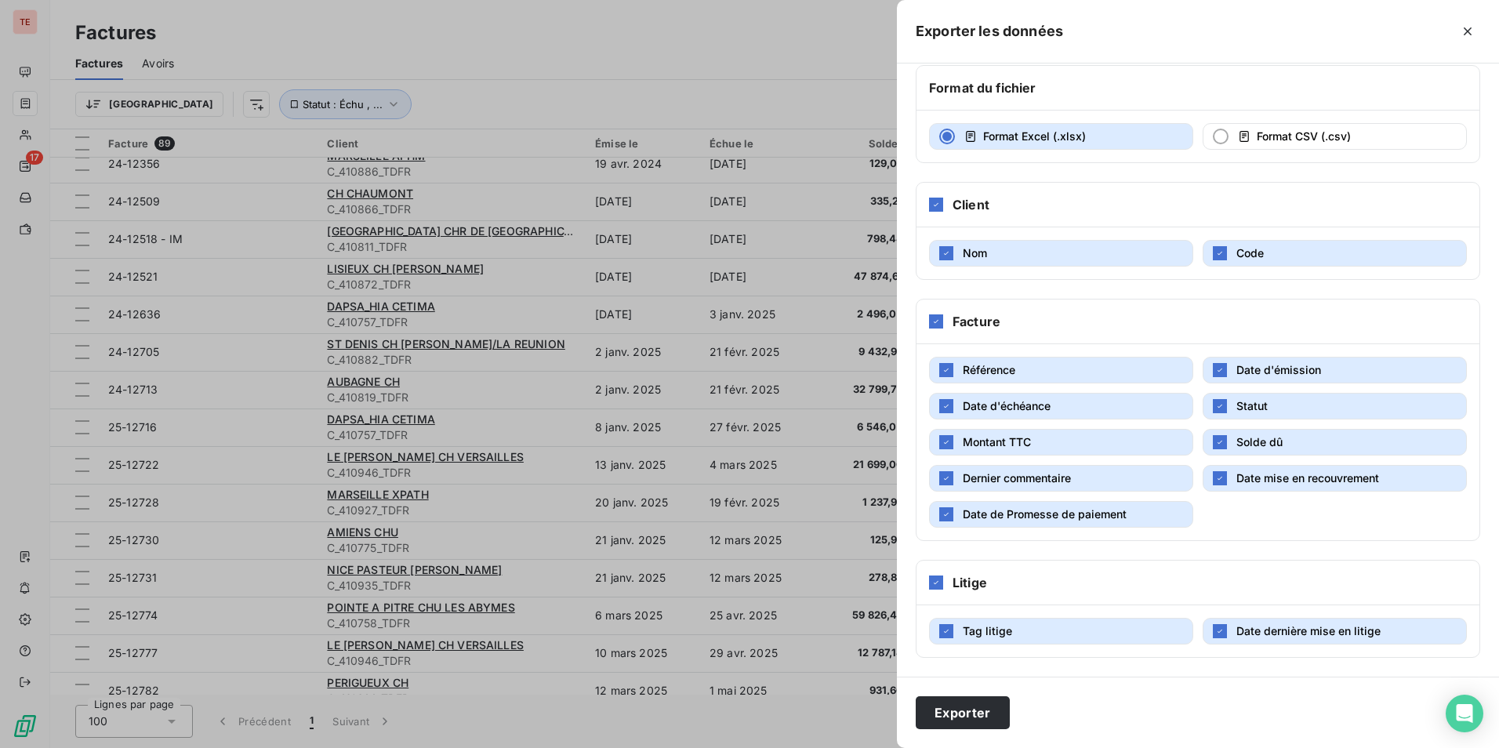
click at [946, 585] on div "Litige" at bounding box center [1198, 583] width 563 height 45
click at [938, 586] on icon at bounding box center [935, 582] width 9 height 9
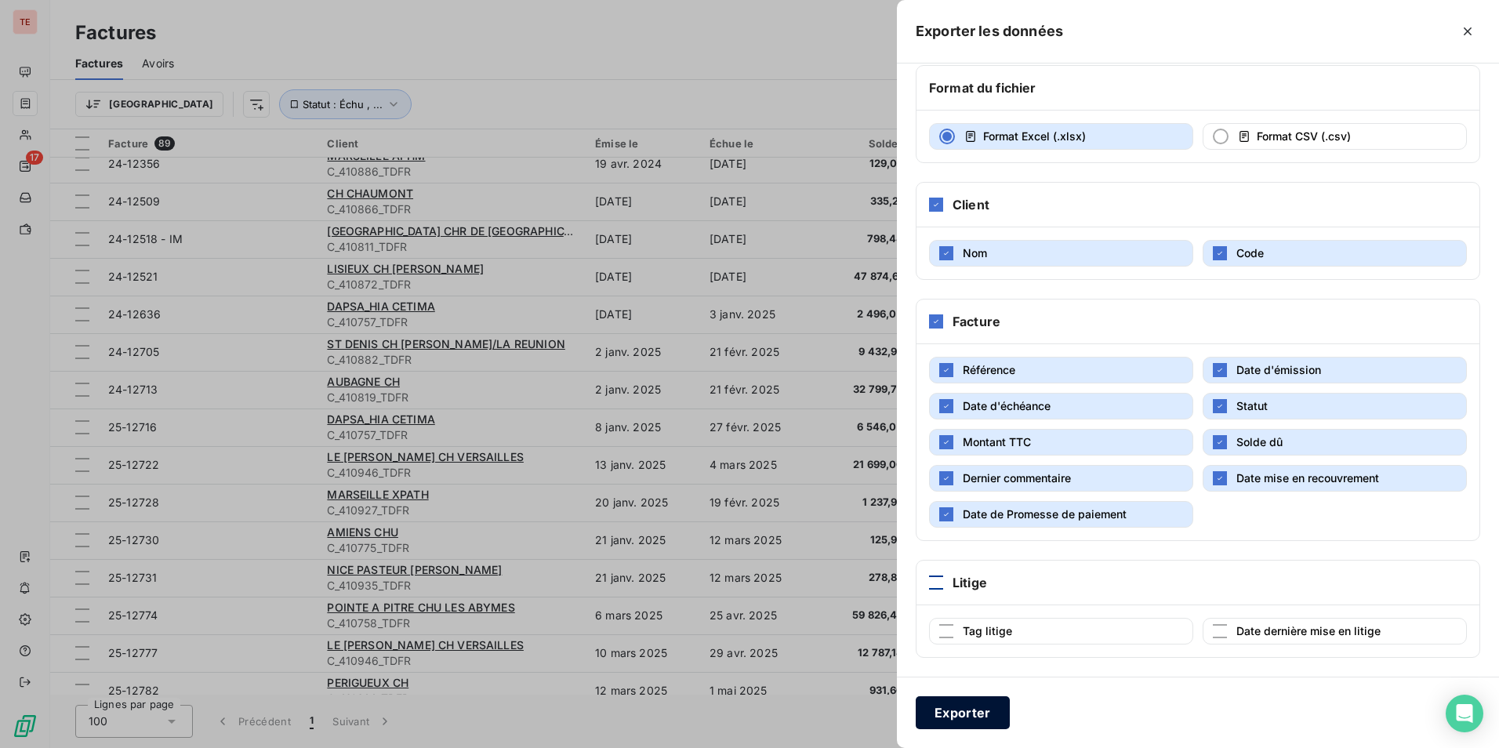
click at [962, 715] on button "Exporter" at bounding box center [963, 712] width 94 height 33
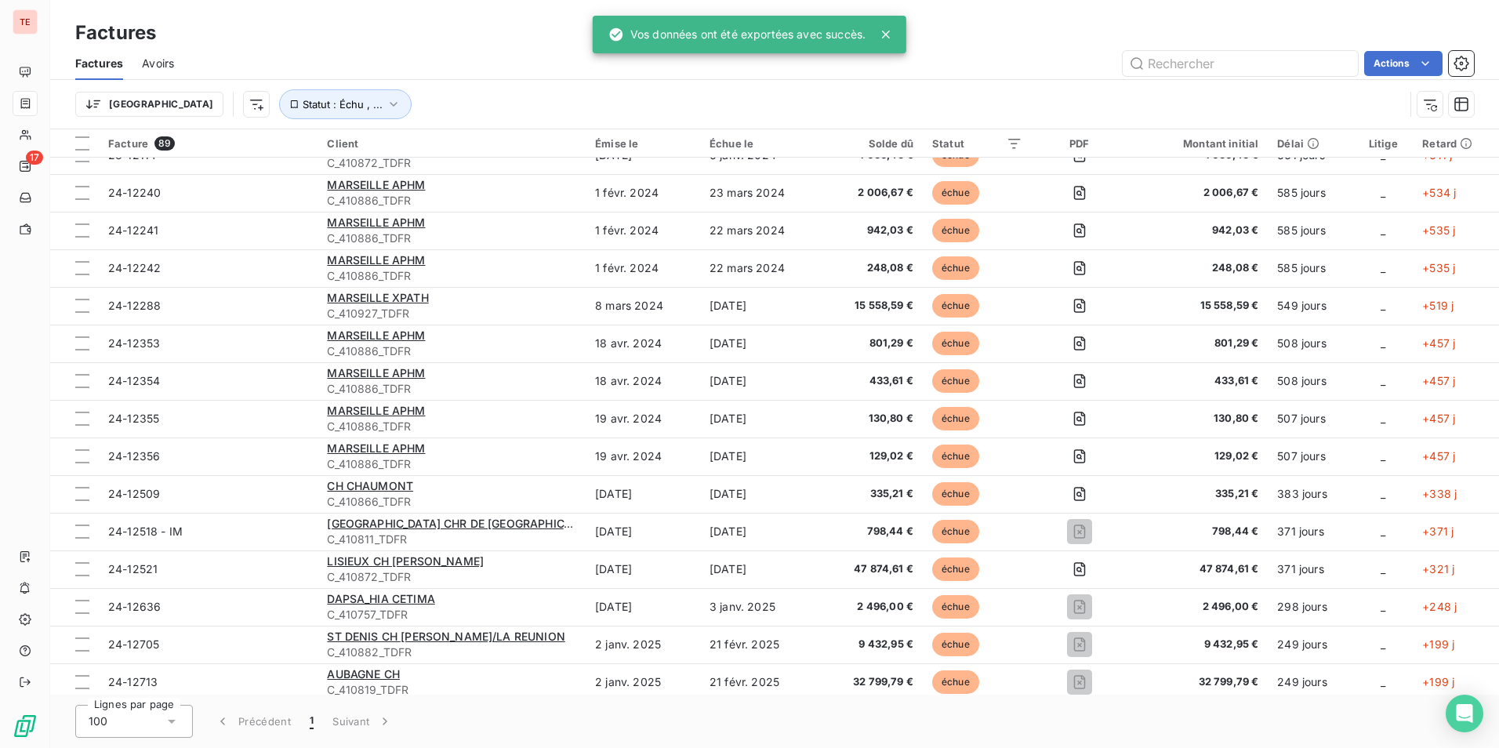
scroll to position [0, 0]
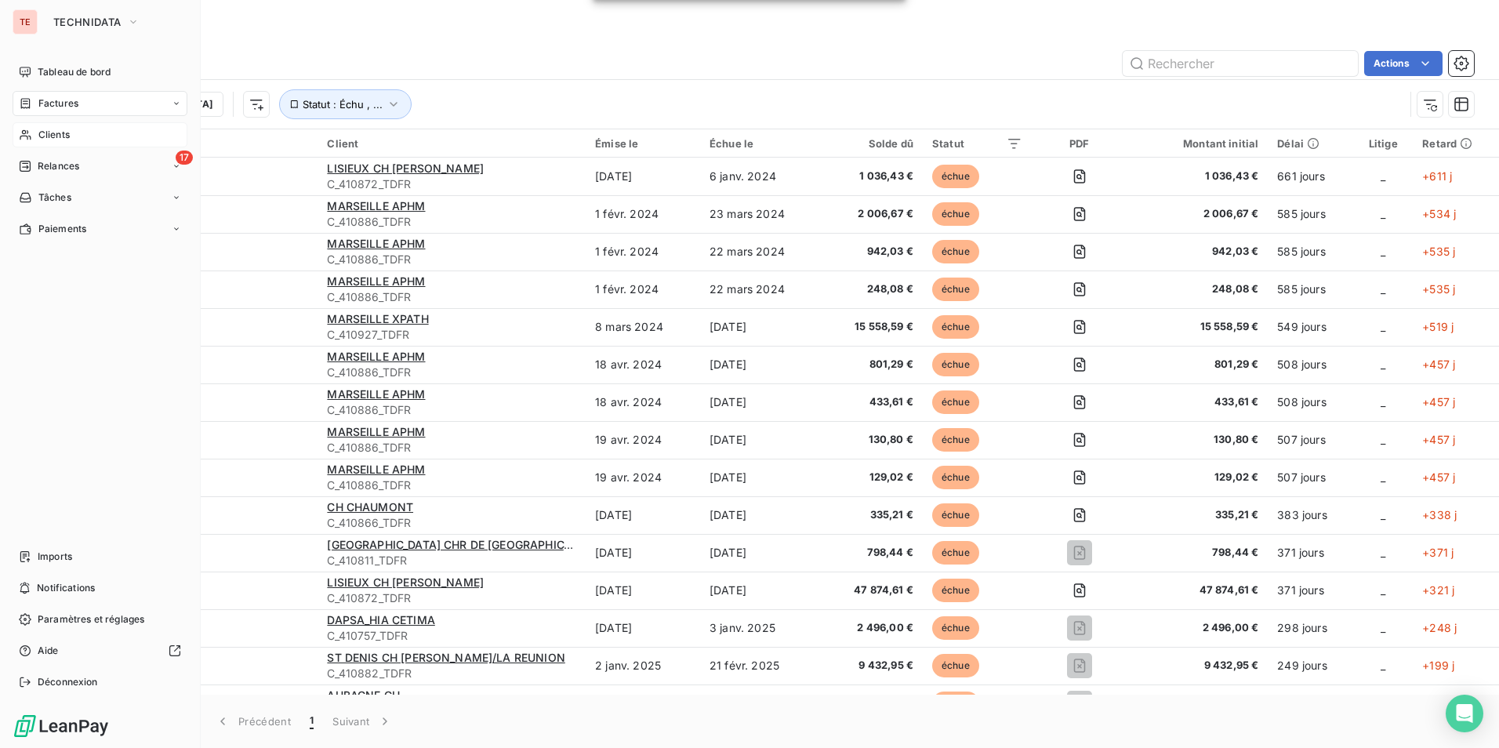
click at [31, 136] on icon at bounding box center [25, 135] width 13 height 13
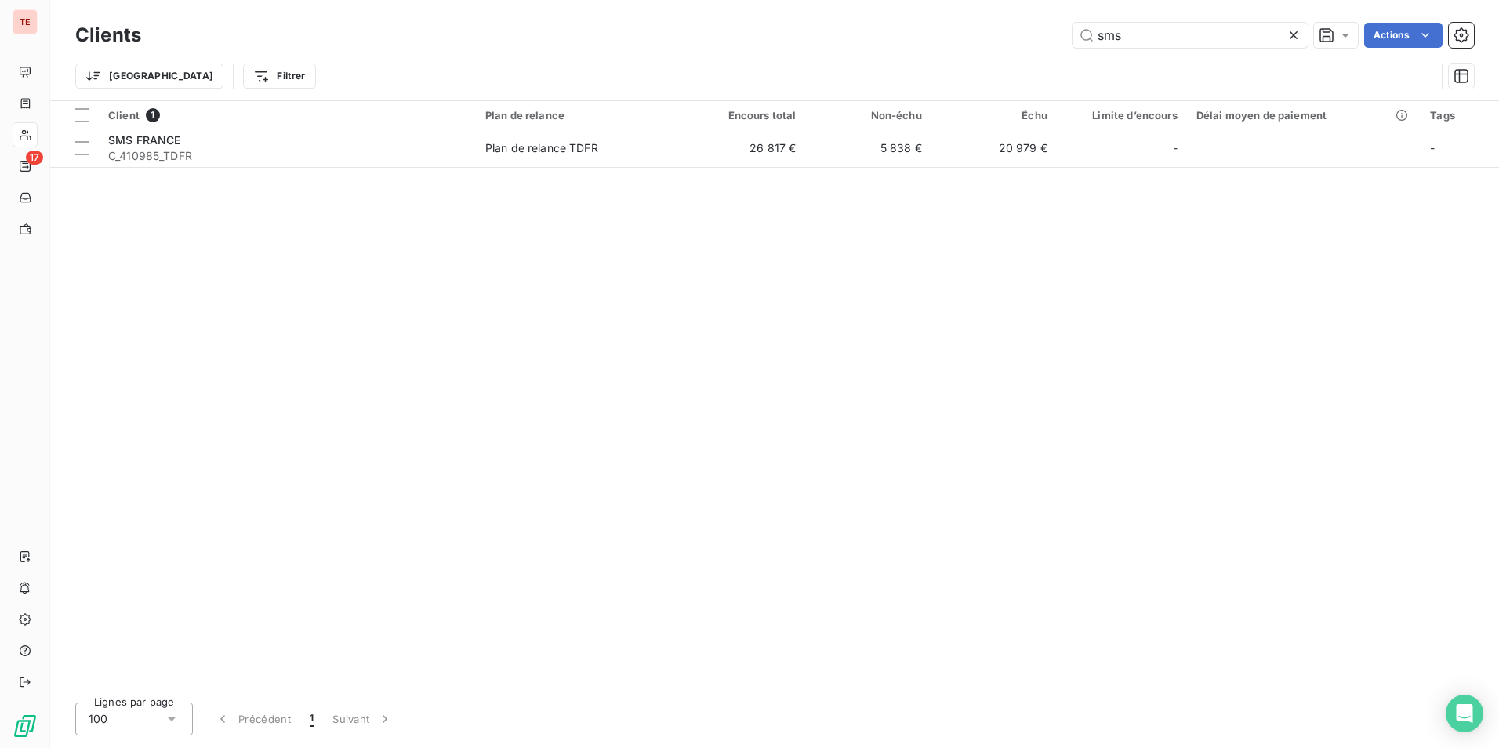
drag, startPoint x: 1153, startPoint y: 35, endPoint x: 988, endPoint y: 32, distance: 164.7
click at [989, 32] on div "sms Actions" at bounding box center [817, 35] width 1314 height 25
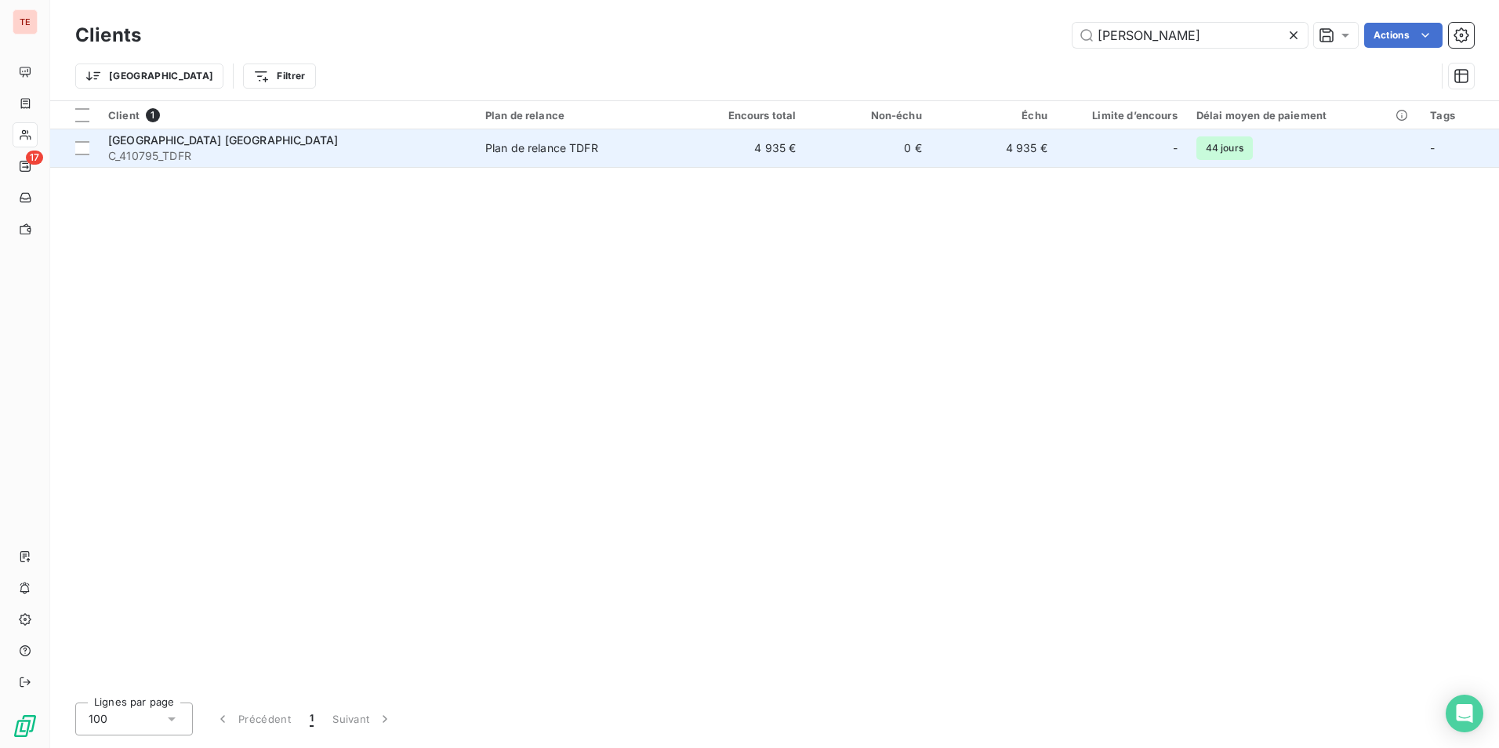
type input "[PERSON_NAME]"
click at [398, 130] on td "[GEOGRAPHIC_DATA] CH BRETAGNE SUD C_410795_TDFR" at bounding box center [287, 148] width 377 height 38
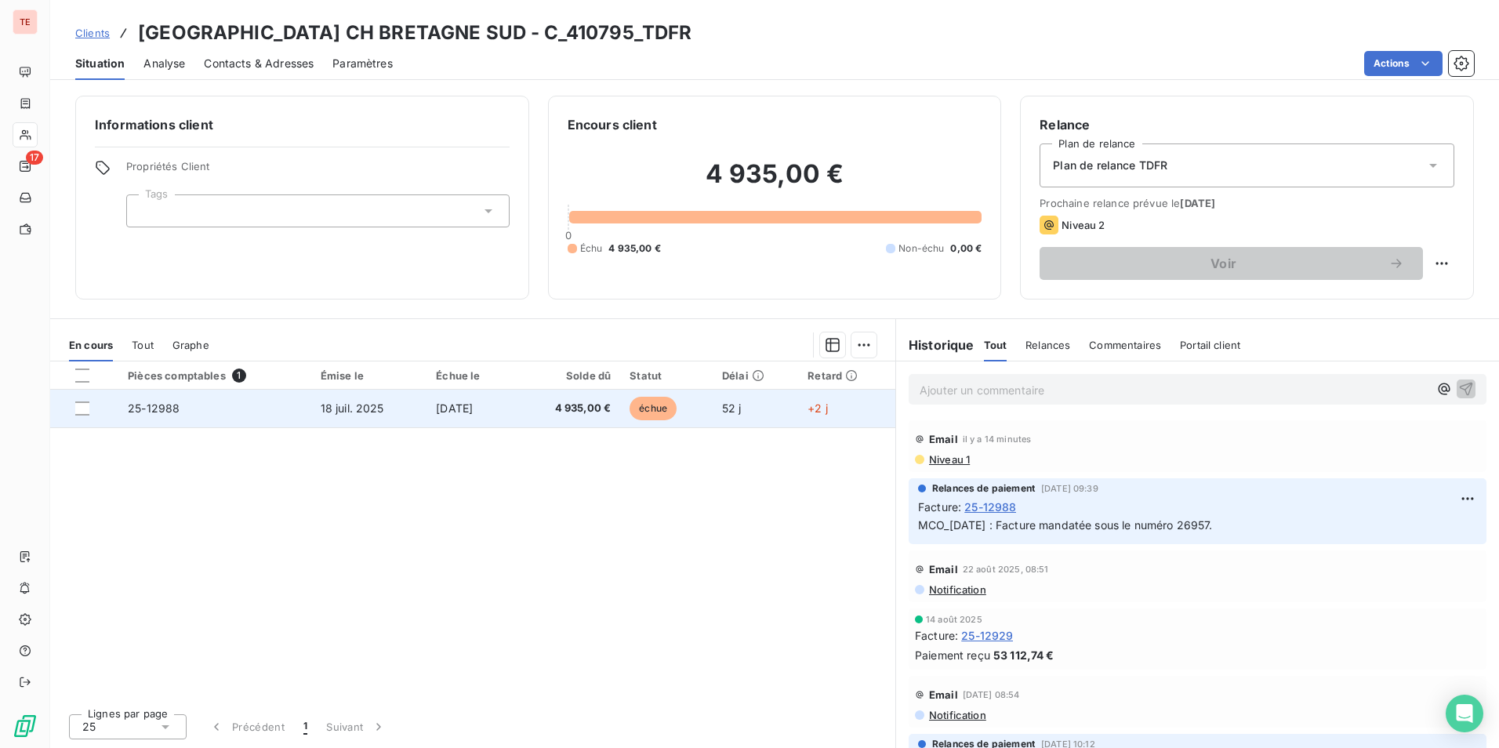
click at [532, 408] on td "4 935,00 €" at bounding box center [567, 409] width 105 height 38
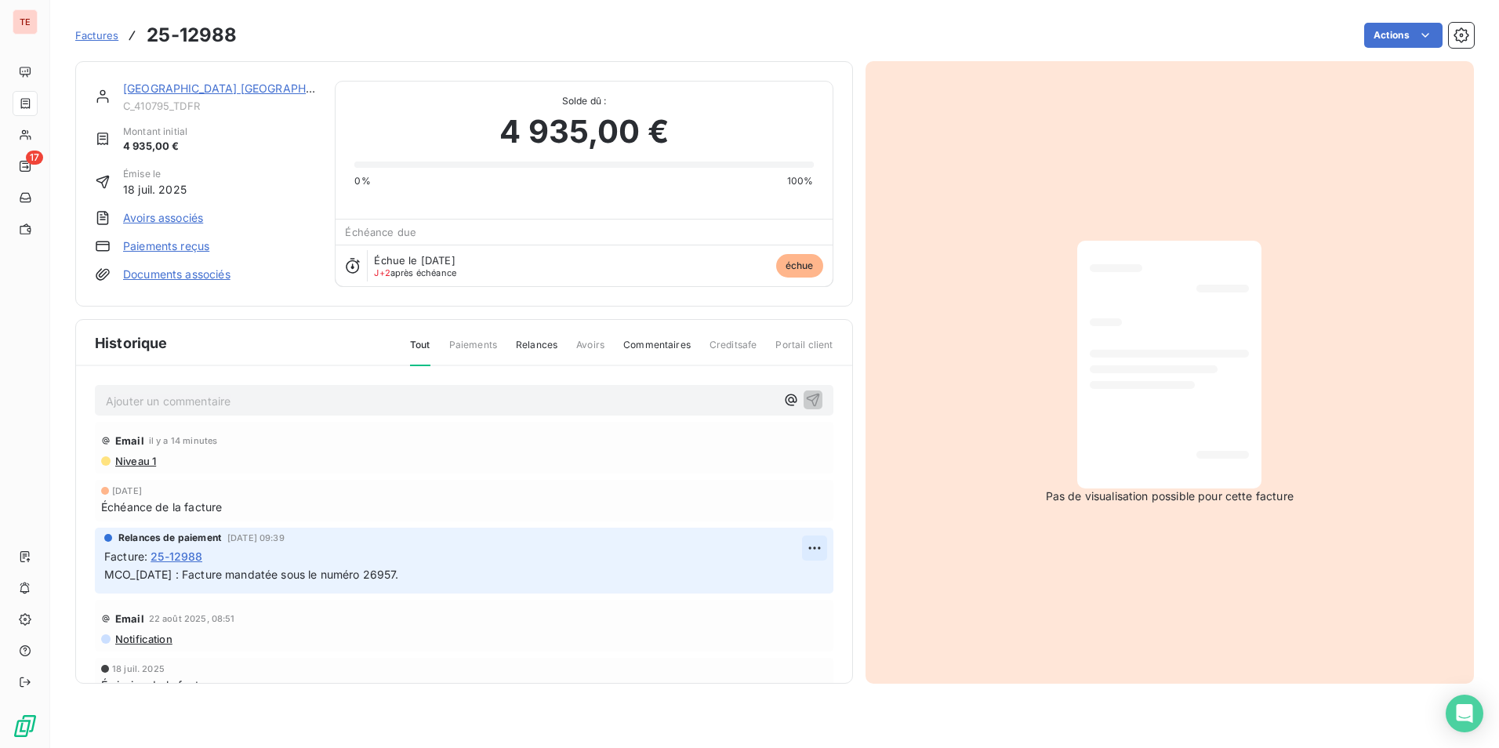
click at [797, 546] on html "TE 17 Factures 25-12988 Actions [GEOGRAPHIC_DATA] [GEOGRAPHIC_DATA] Montant ini…" at bounding box center [749, 374] width 1499 height 748
click at [761, 577] on div "Editer" at bounding box center [765, 582] width 88 height 25
click at [103, 574] on div "Relances de paiement [DATE] 09:39 Facture : 25-12988 MCO_[DATE] : Facture manda…" at bounding box center [464, 561] width 739 height 66
click at [108, 573] on span "MCO_[DATE] : Facture mandatée sous le numéro 26957." at bounding box center [251, 574] width 295 height 13
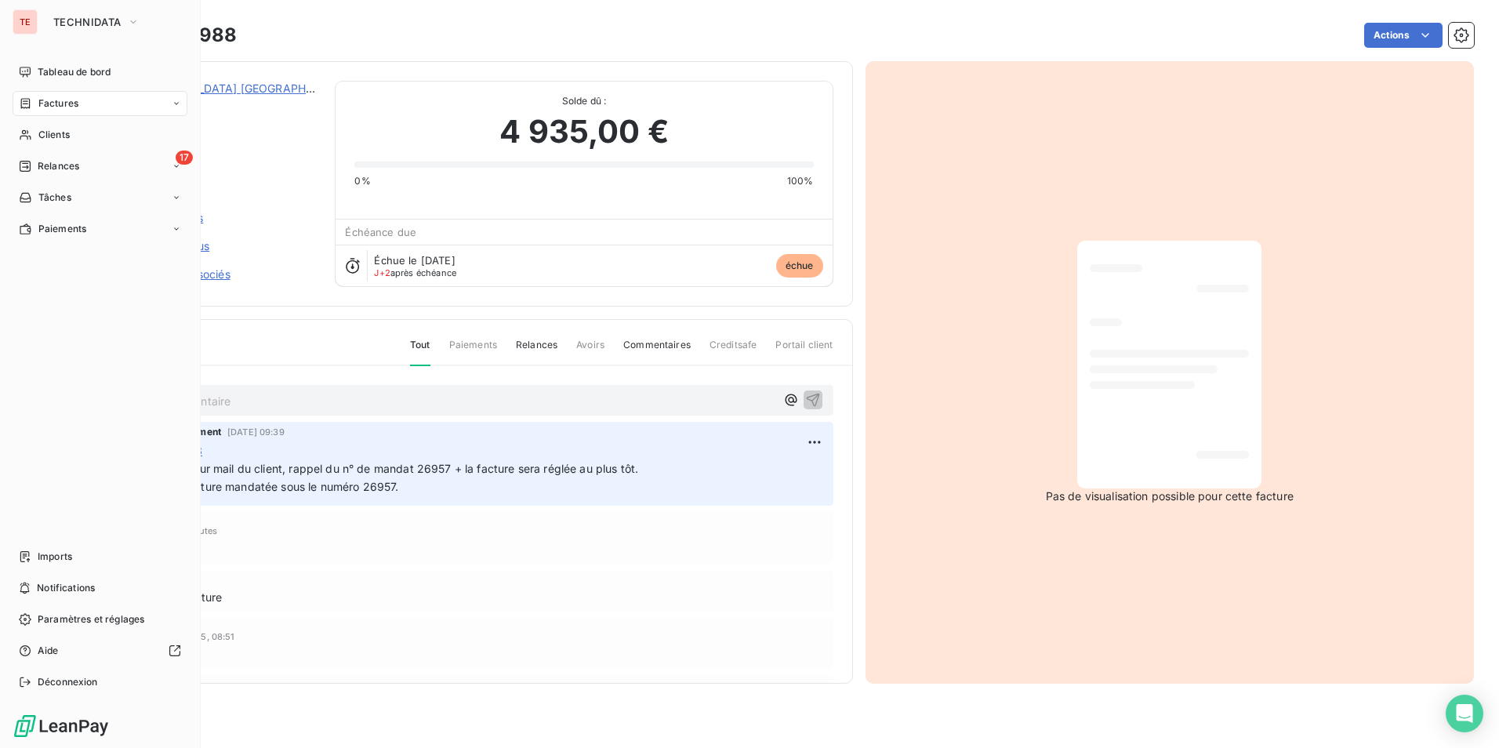
click at [27, 101] on icon at bounding box center [25, 103] width 9 height 10
click at [20, 136] on icon at bounding box center [25, 135] width 13 height 13
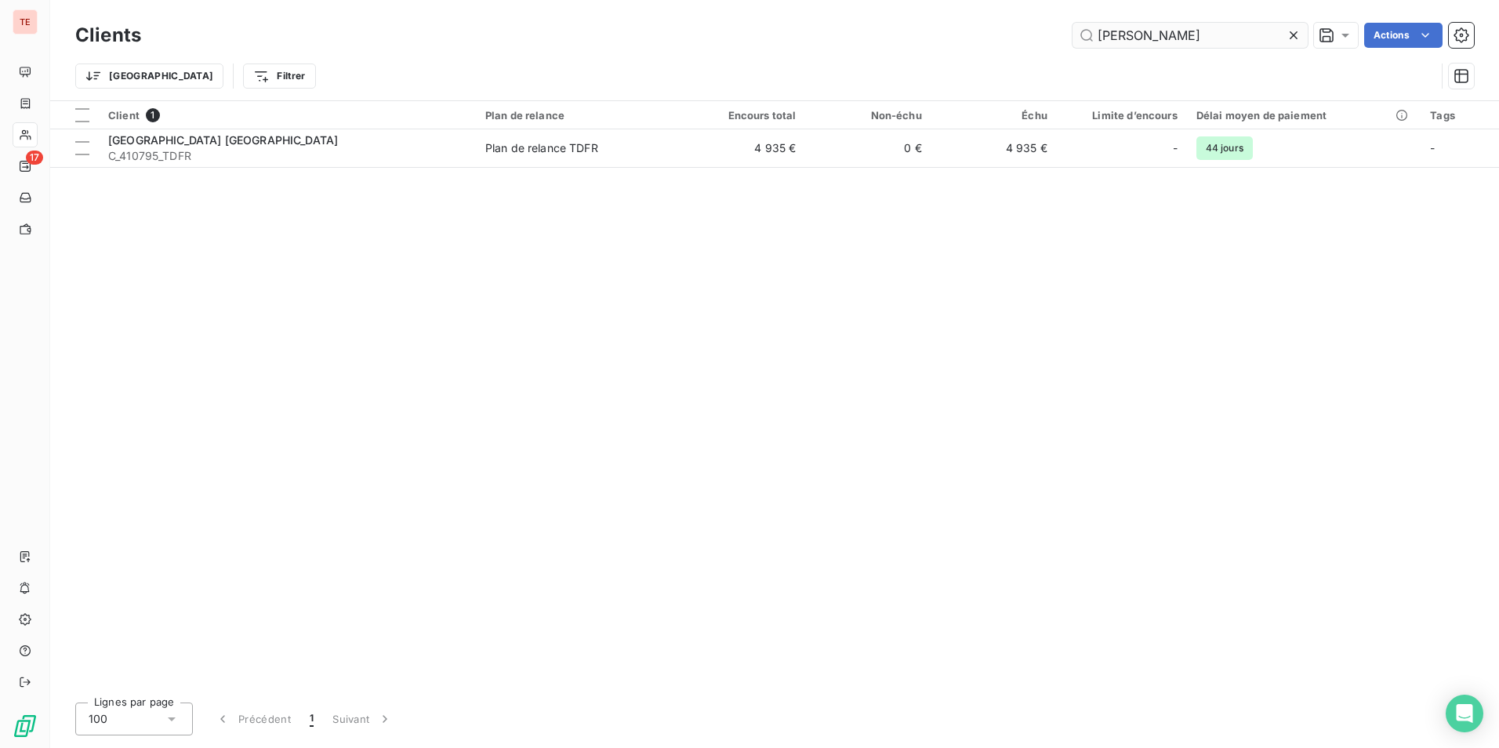
drag, startPoint x: 1186, startPoint y: 28, endPoint x: 1080, endPoint y: 40, distance: 106.5
click at [1080, 40] on input "[PERSON_NAME]" at bounding box center [1190, 35] width 235 height 25
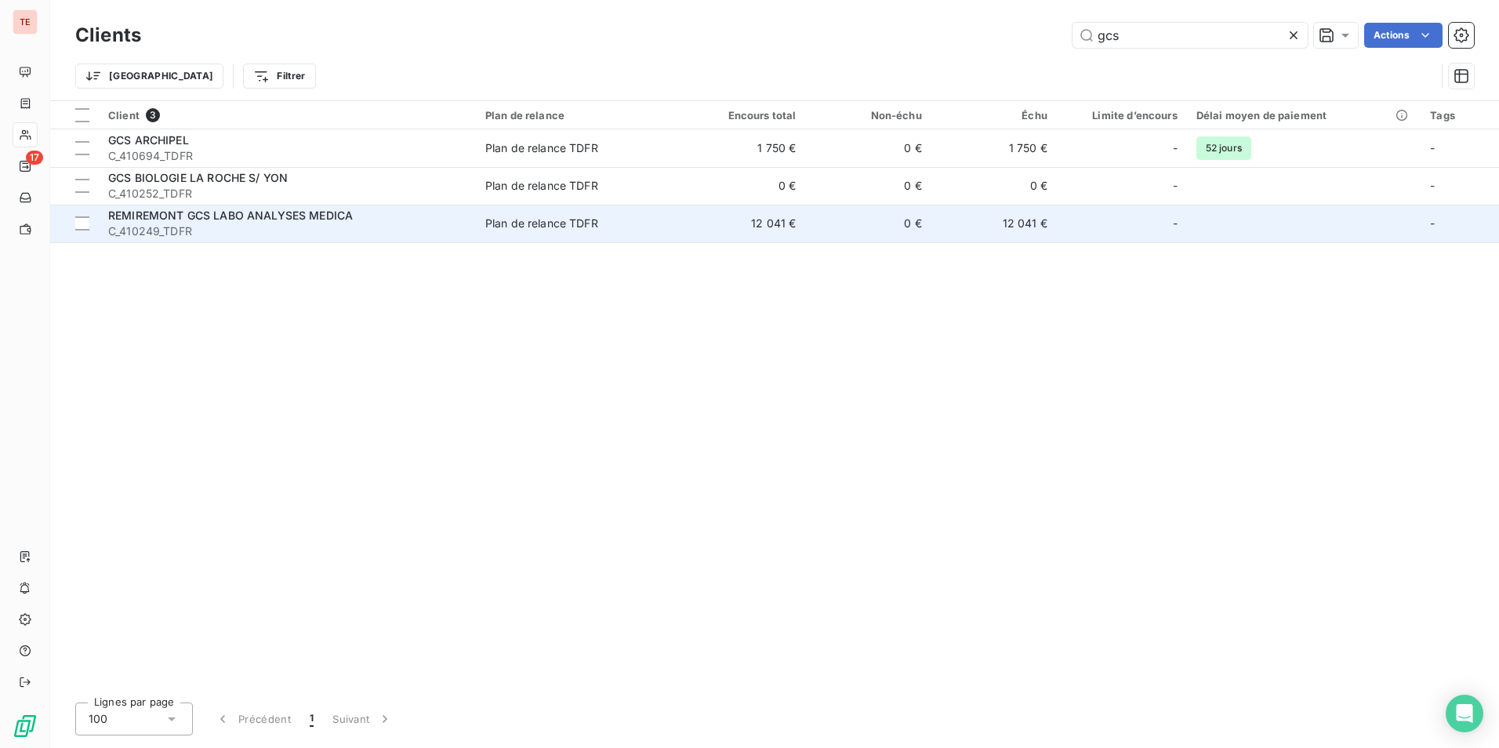
type input "gcs"
click at [279, 231] on span "C_410249_TDFR" at bounding box center [287, 231] width 358 height 16
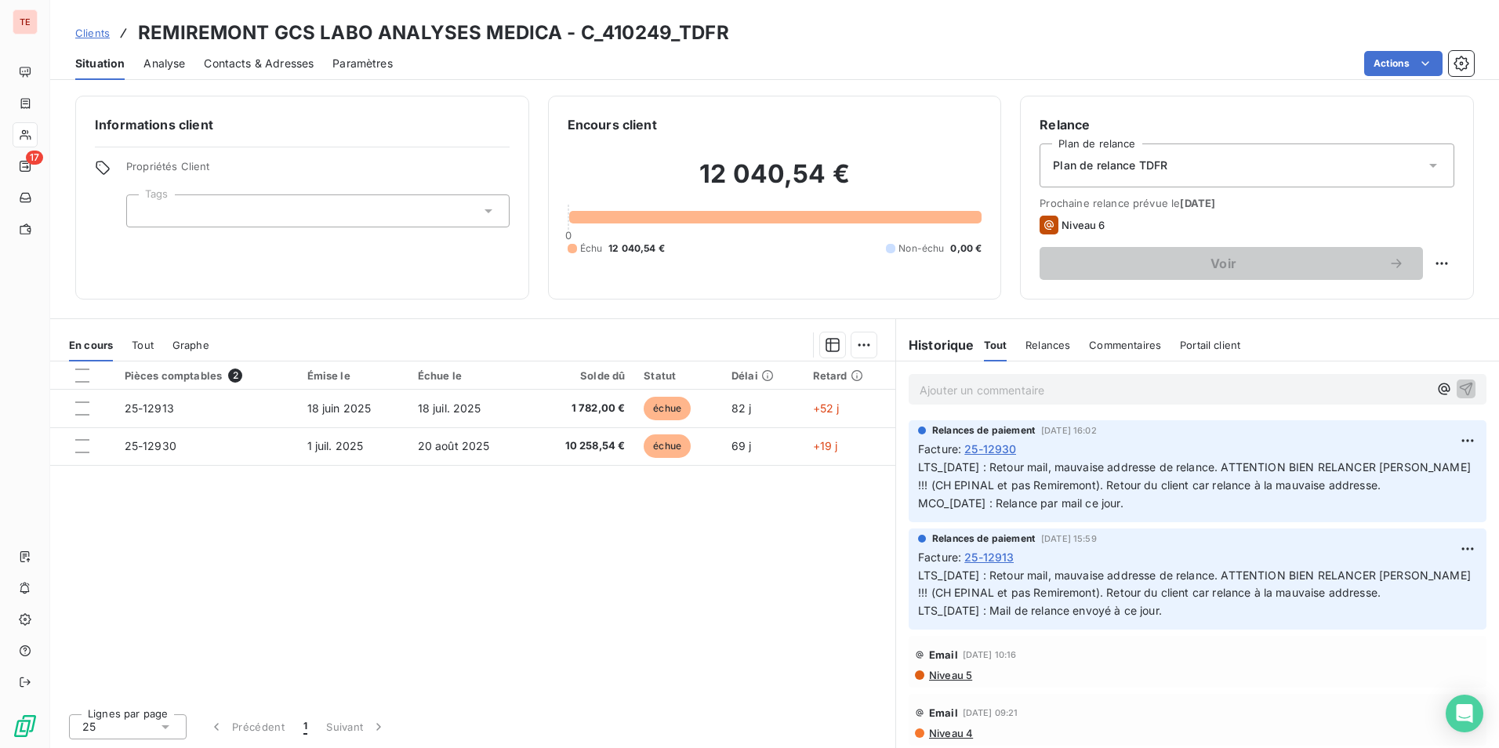
click at [490, 587] on div "Pièces comptables 2 Émise le Échue le Solde dû Statut Délai Retard 25-12913 [DA…" at bounding box center [472, 530] width 845 height 339
drag, startPoint x: 488, startPoint y: 586, endPoint x: 279, endPoint y: 540, distance: 213.6
click at [279, 540] on div "Pièces comptables 2 Émise le Échue le Solde dû Statut Délai Retard 25-12913 [DA…" at bounding box center [472, 530] width 845 height 339
click at [278, 537] on div "Pièces comptables 2 Émise le Échue le Solde dû Statut Délai Retard 25-12913 [DA…" at bounding box center [472, 530] width 845 height 339
click at [275, 537] on div "Pièces comptables 2 Émise le Échue le Solde dû Statut Délai Retard 25-12913 [DA…" at bounding box center [472, 530] width 845 height 339
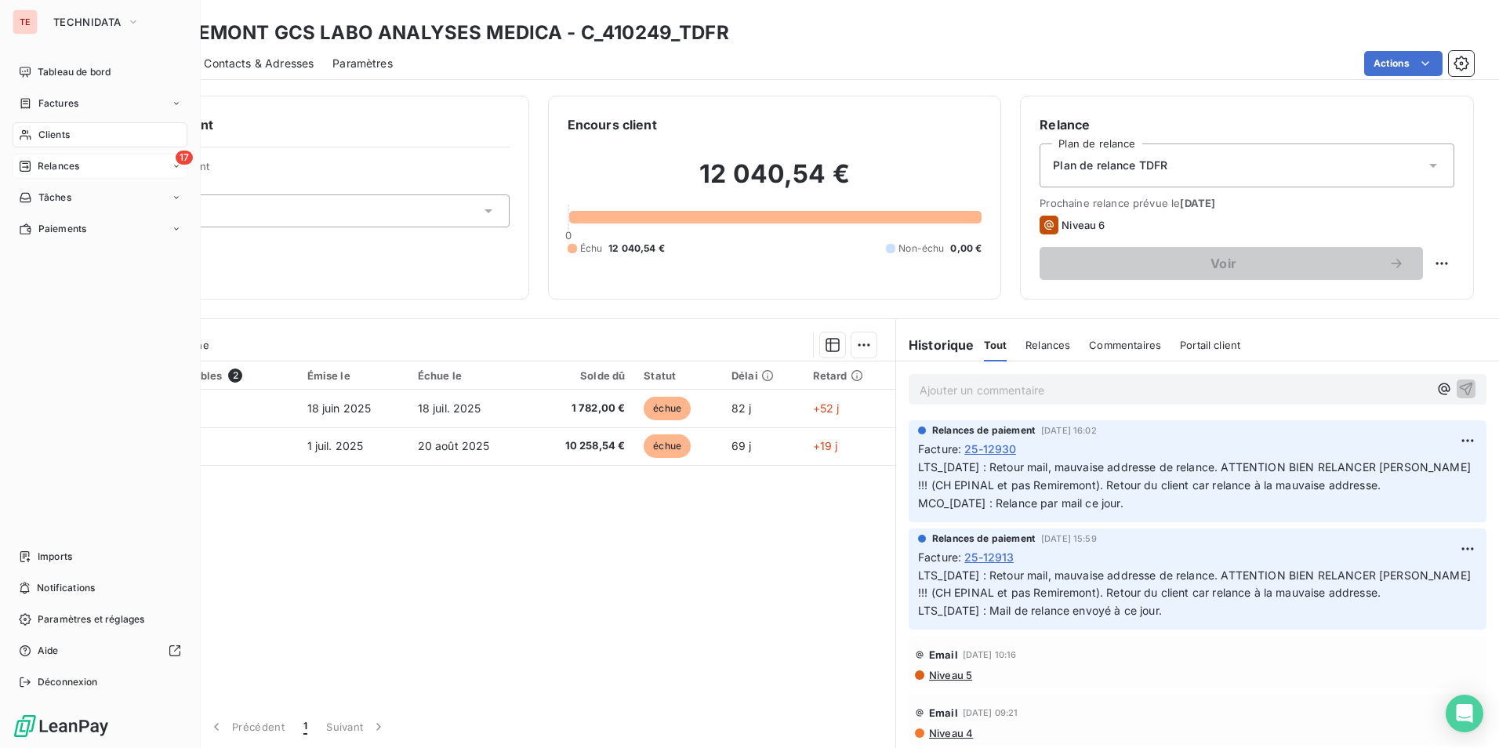
click at [86, 160] on div "17 Relances" at bounding box center [100, 166] width 175 height 25
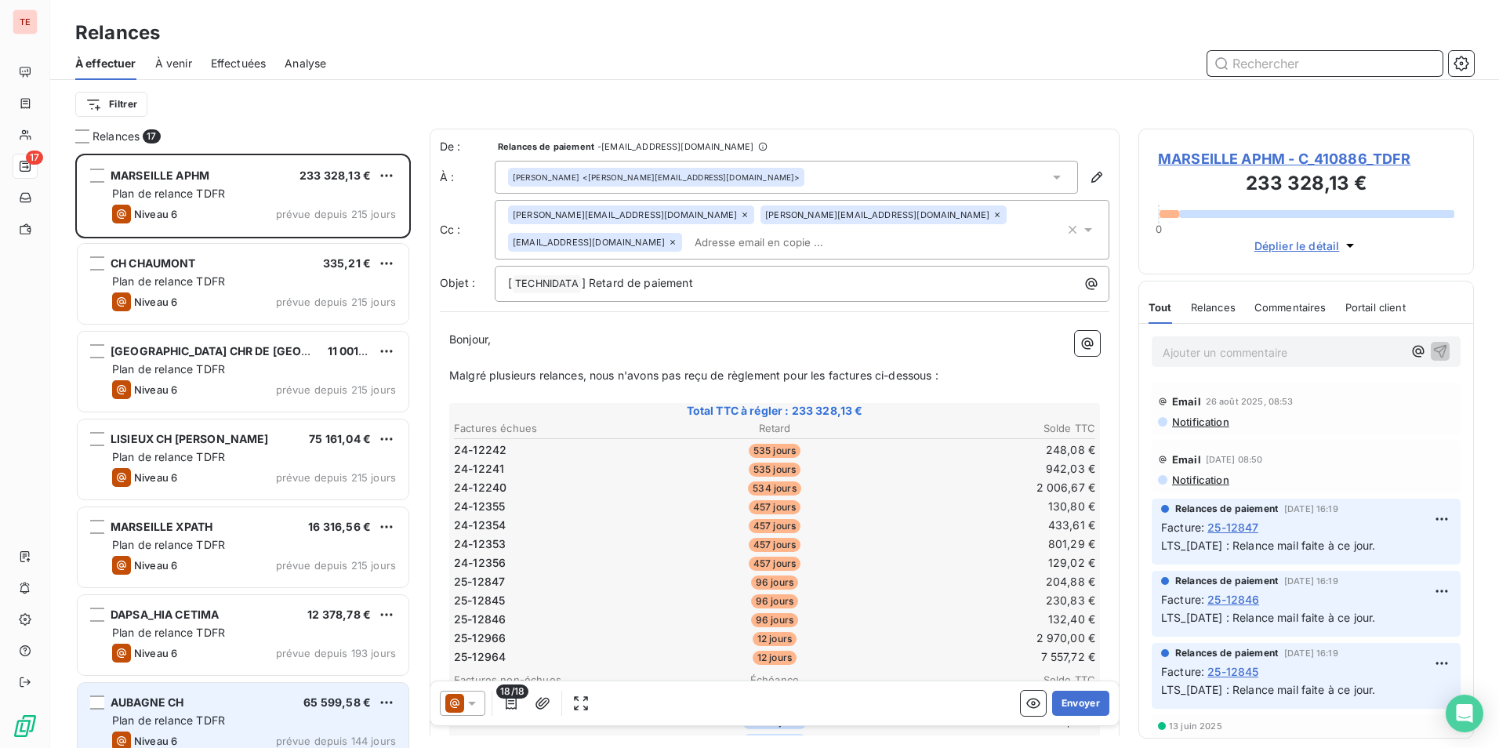
scroll to position [583, 324]
